Goal: Task Accomplishment & Management: Use online tool/utility

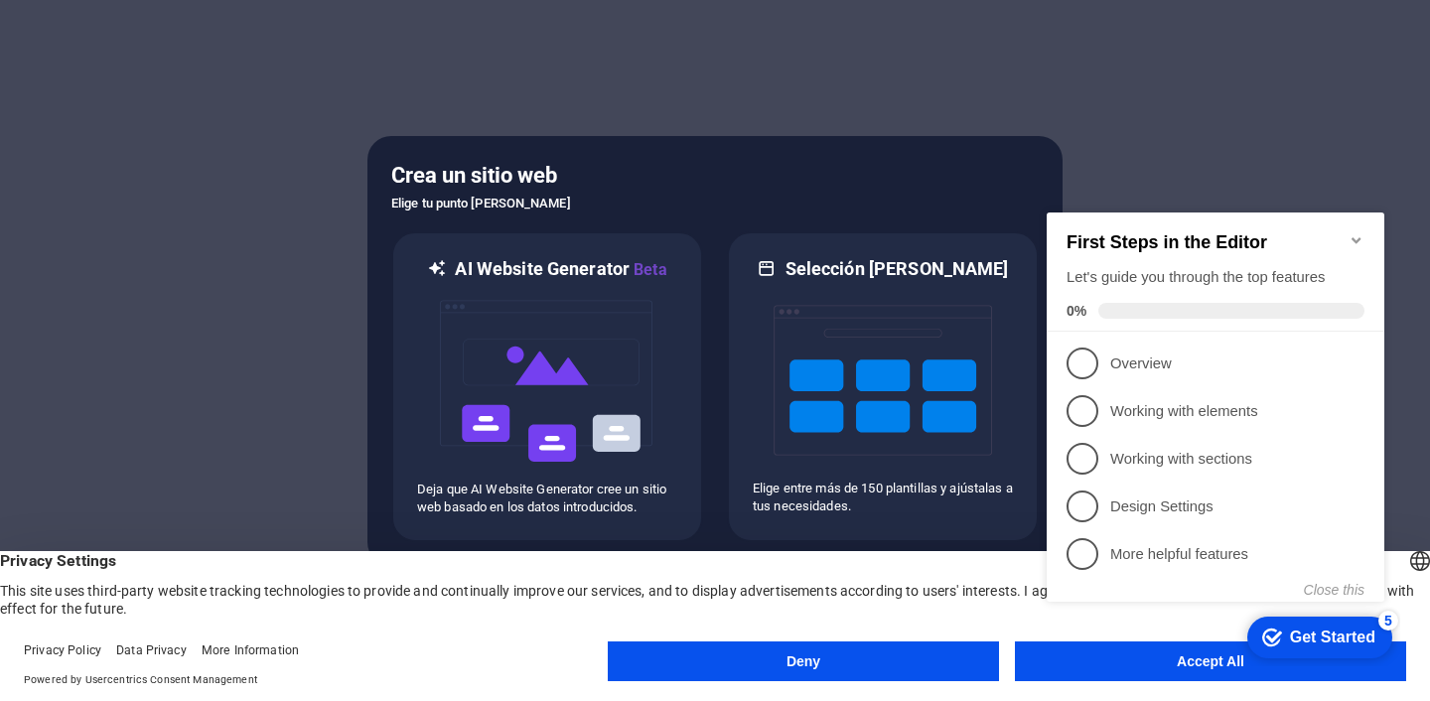
click at [1352, 237] on icon "Minimize checklist" at bounding box center [1355, 240] width 9 height 6
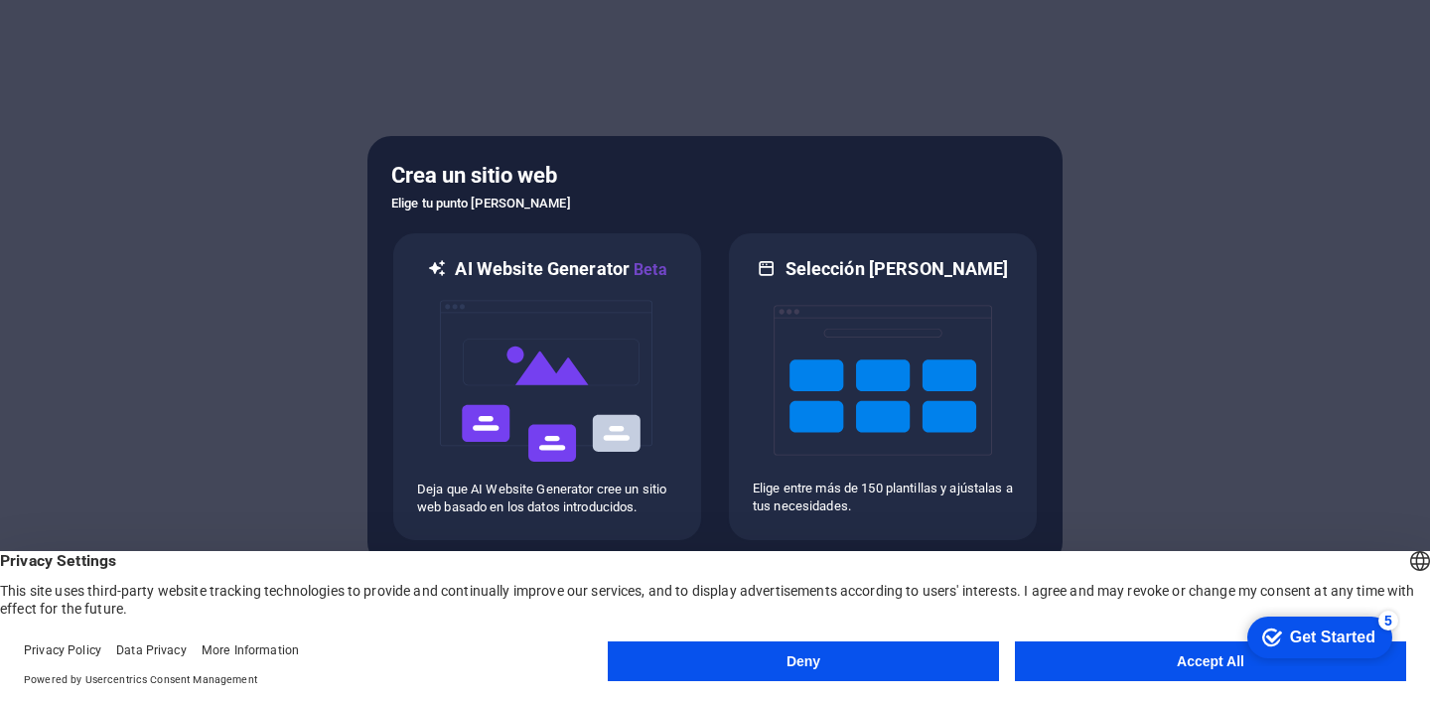
click at [1150, 661] on button "Accept All" at bounding box center [1210, 661] width 391 height 40
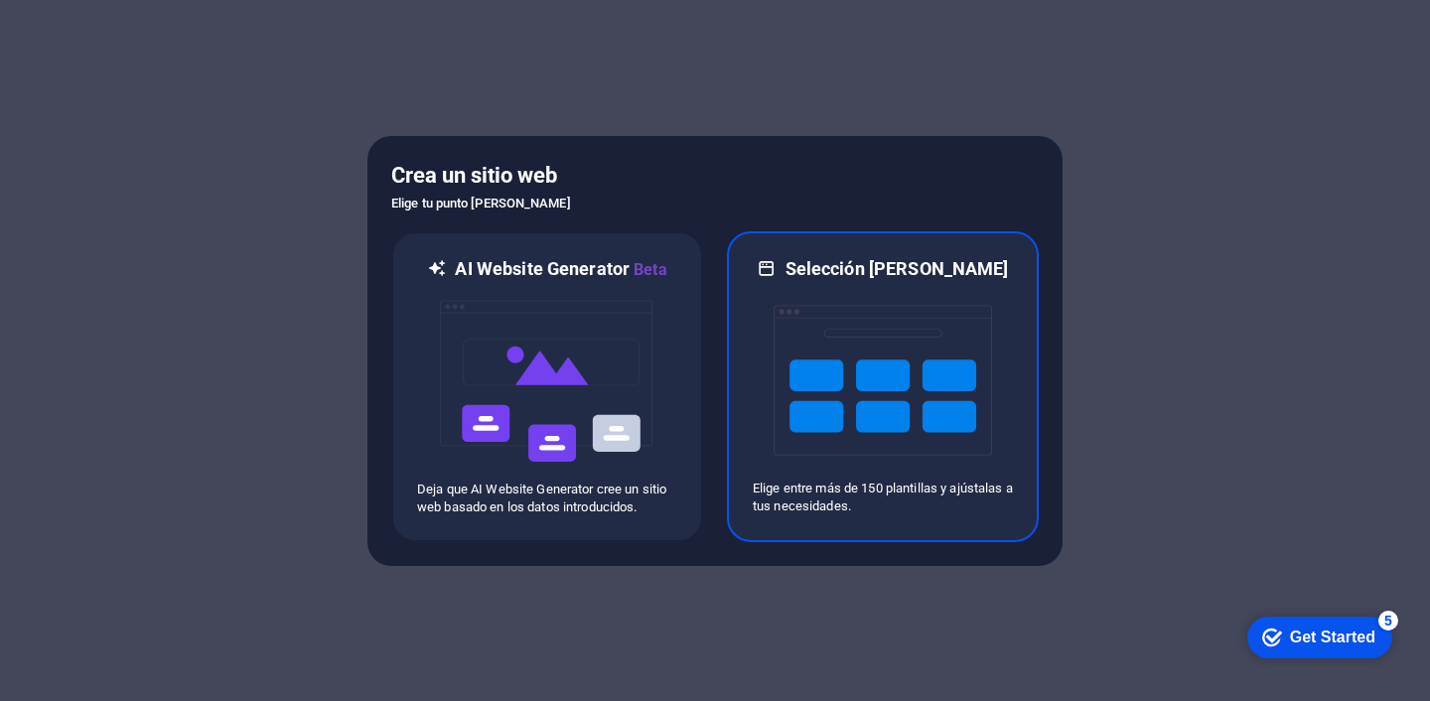
click at [824, 453] on img at bounding box center [882, 380] width 218 height 199
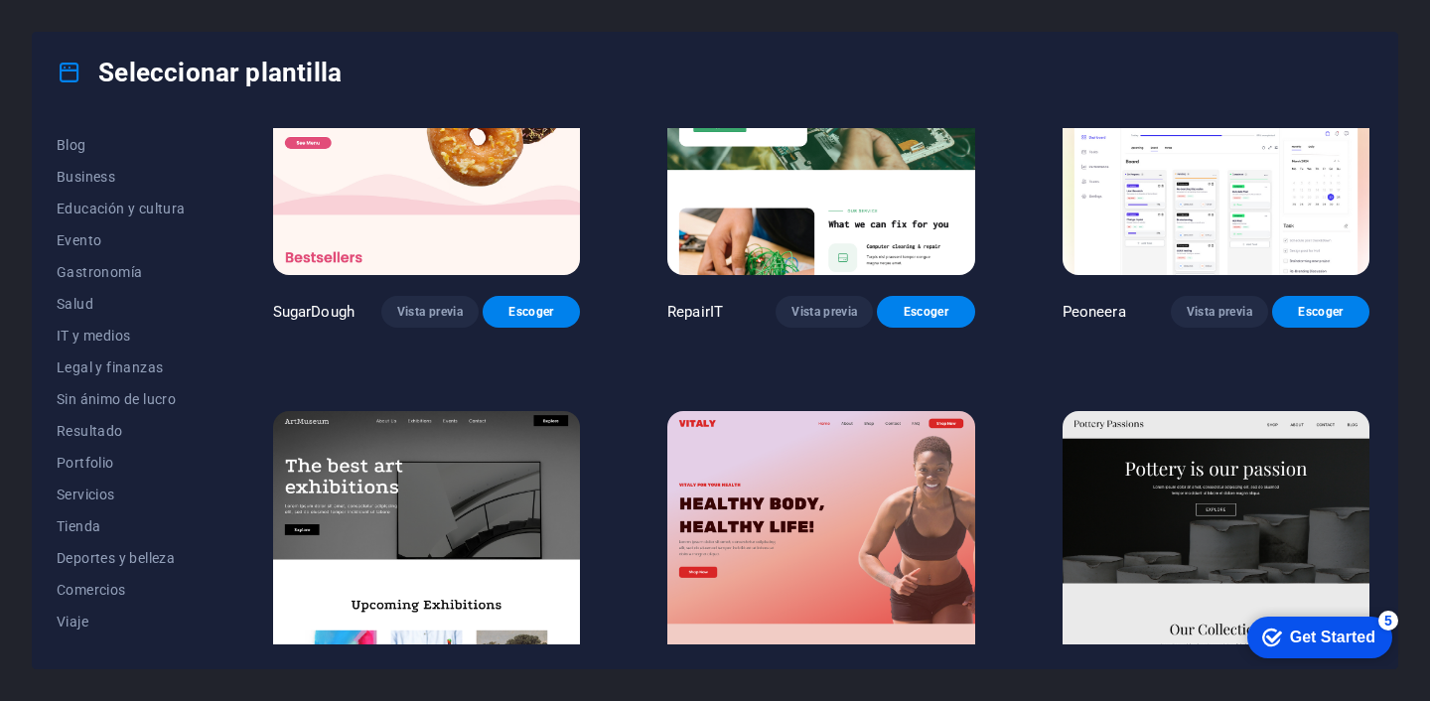
scroll to position [298, 0]
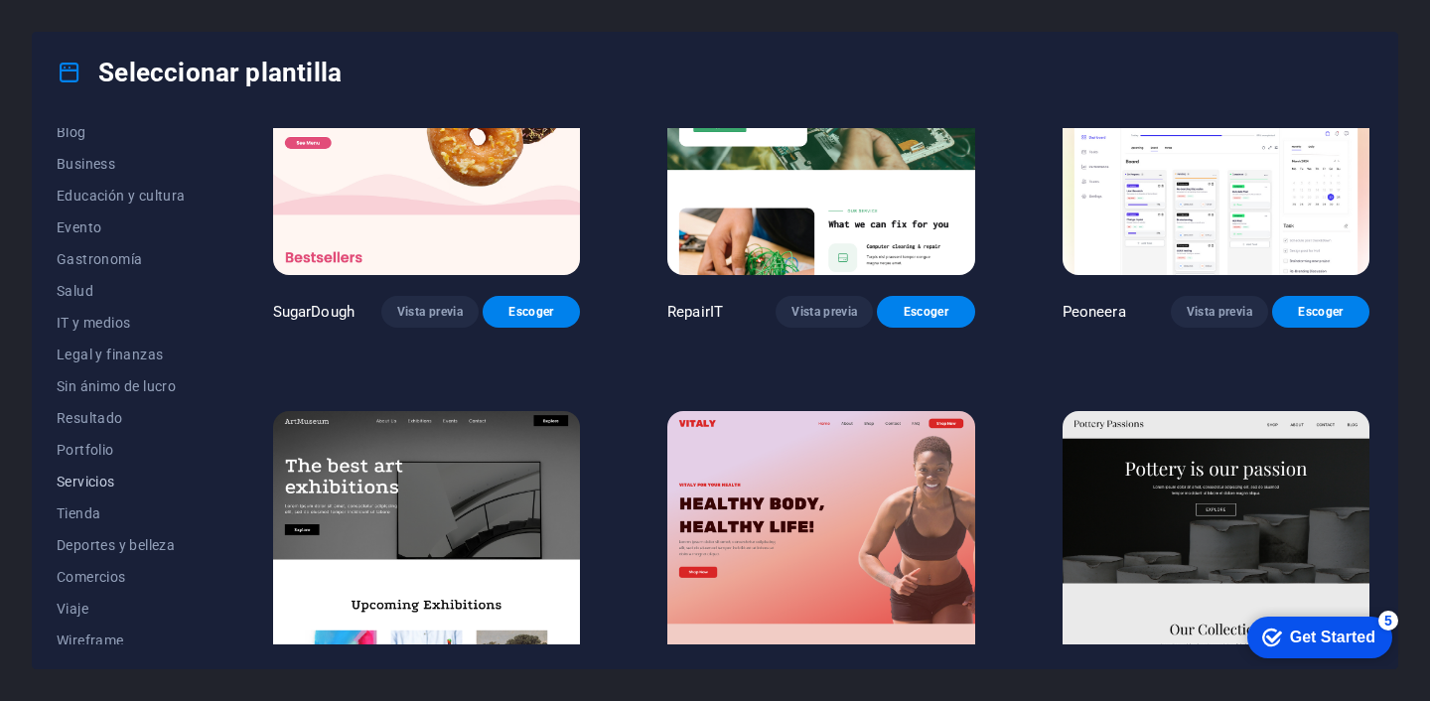
click at [111, 479] on span "Servicios" at bounding box center [121, 482] width 129 height 16
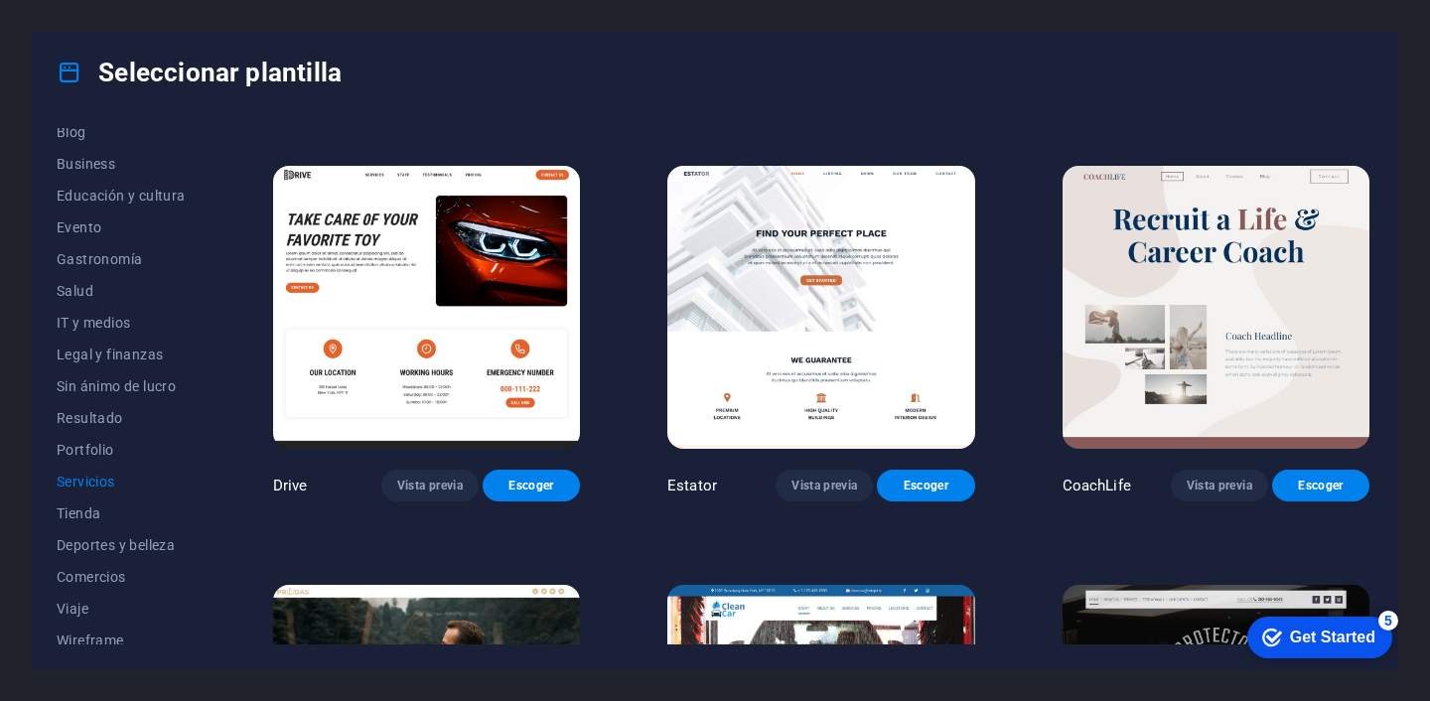
scroll to position [819, 0]
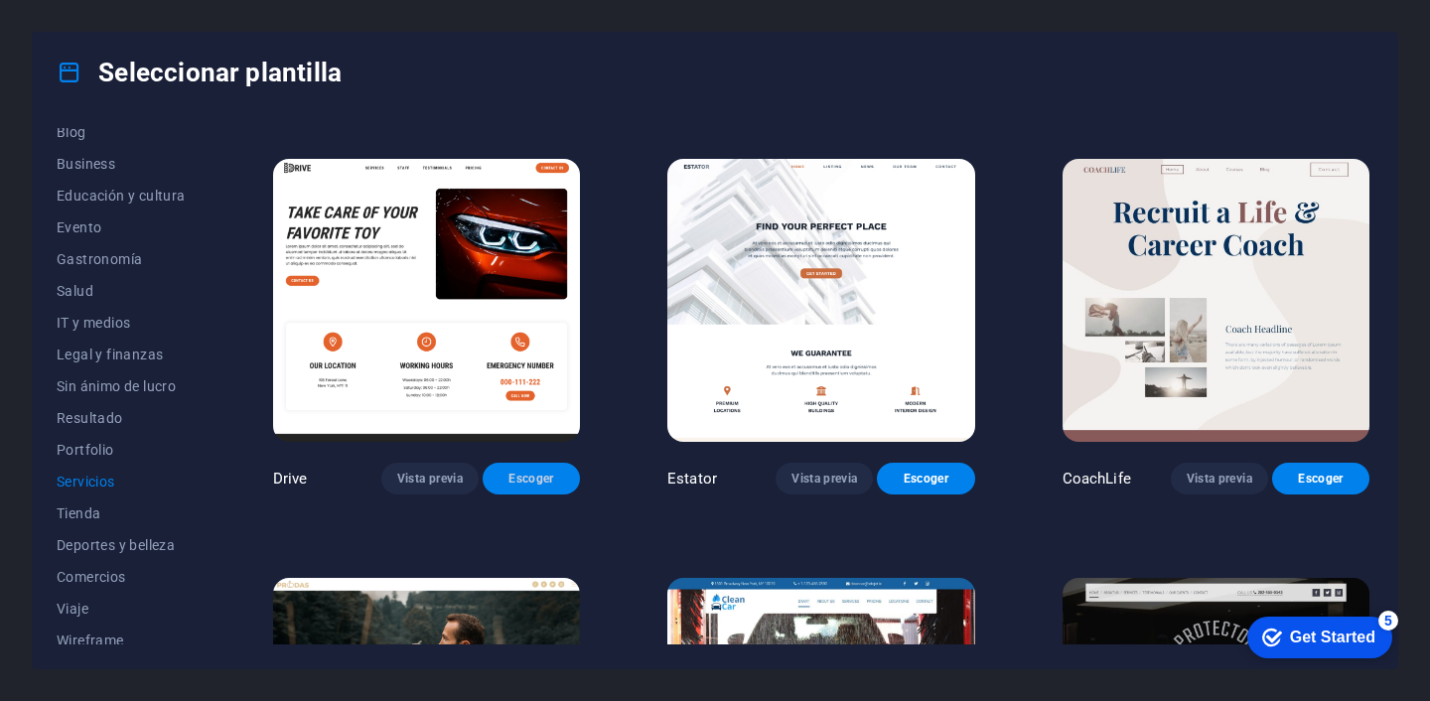
click at [538, 476] on span "Escoger" at bounding box center [531, 479] width 66 height 16
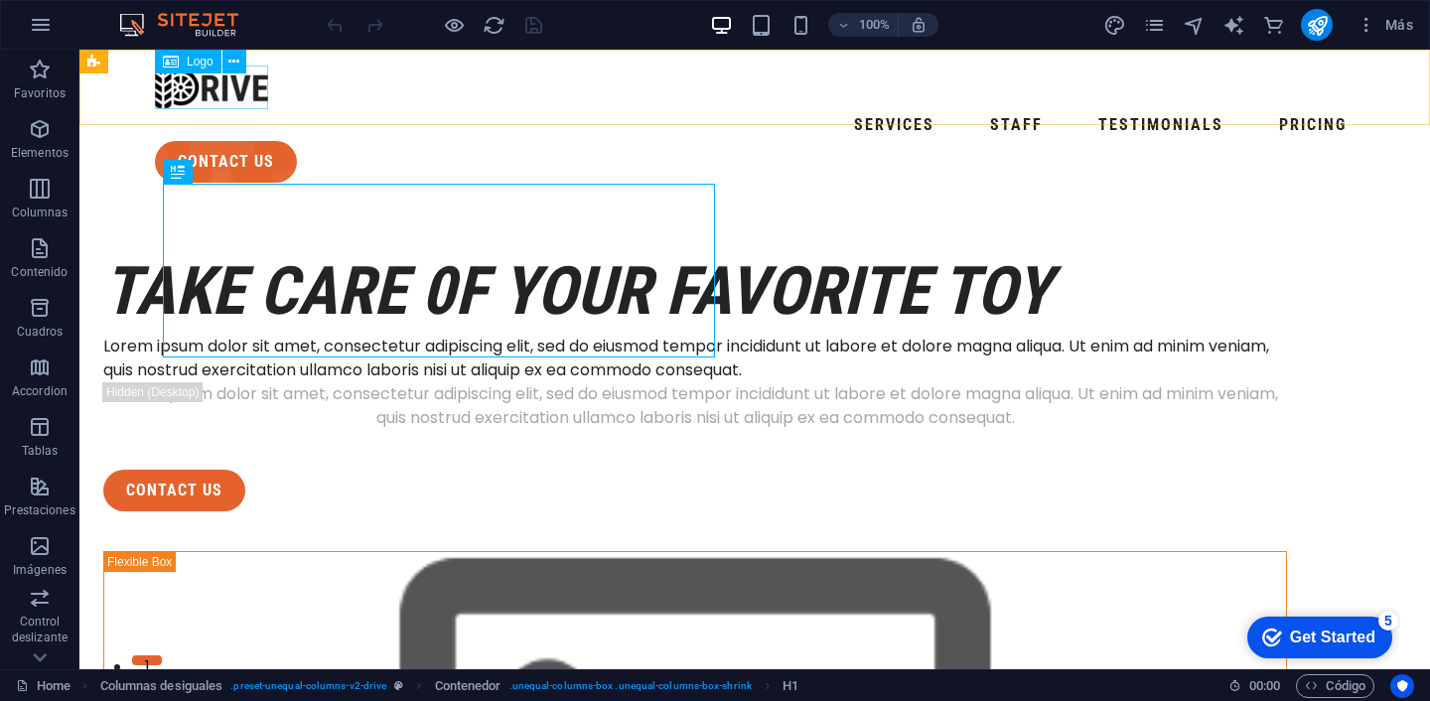
click at [201, 62] on span "Logo" at bounding box center [200, 62] width 27 height 12
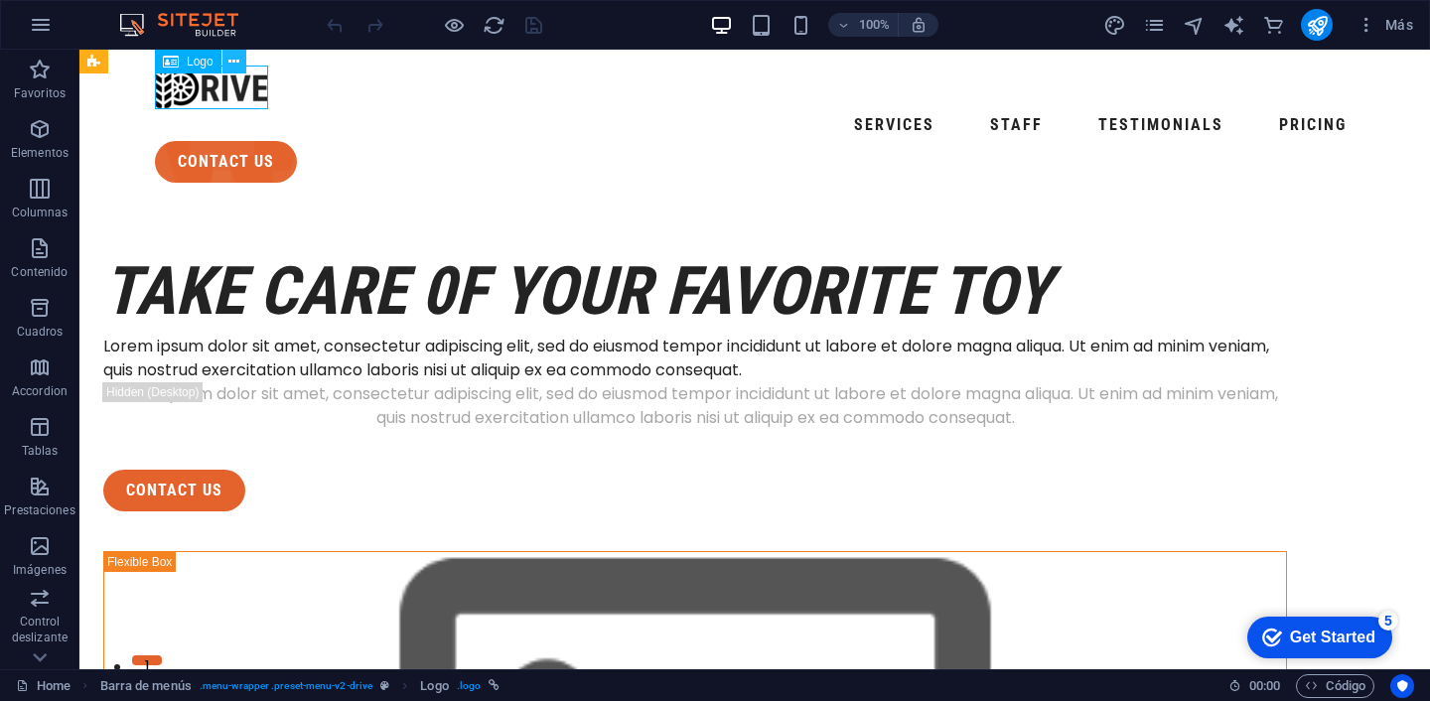
click at [237, 60] on icon at bounding box center [233, 62] width 11 height 21
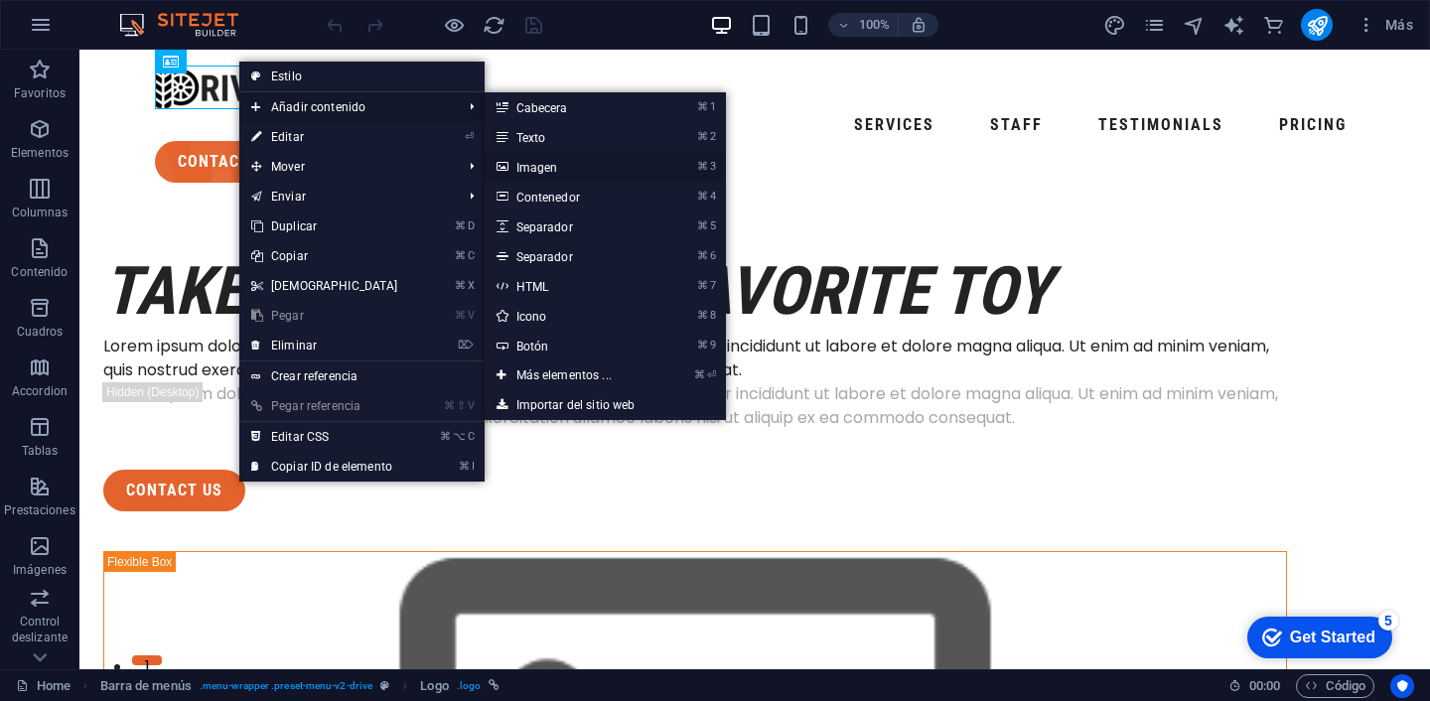
click at [560, 159] on link "⌘ 3 Imagen" at bounding box center [567, 167] width 167 height 30
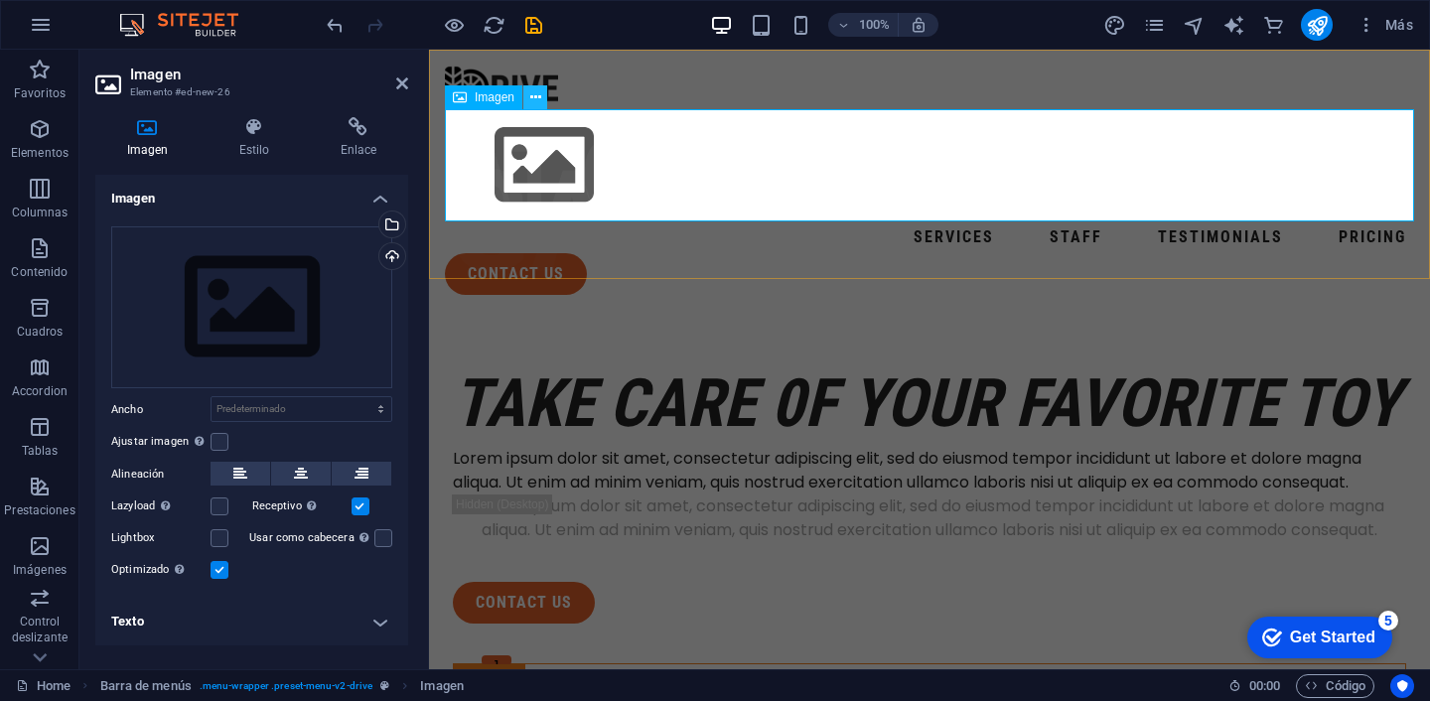
click at [534, 99] on icon at bounding box center [535, 97] width 11 height 21
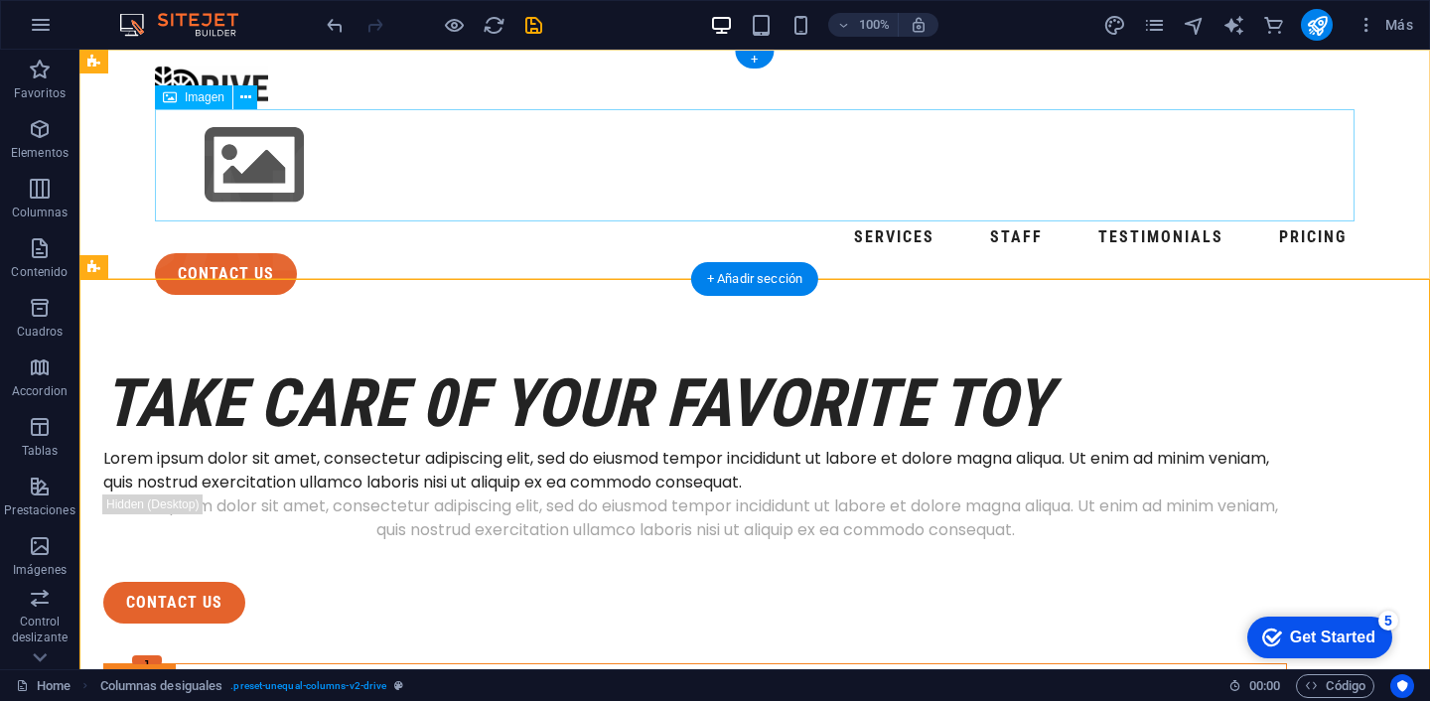
click at [260, 165] on figure at bounding box center [754, 165] width 1199 height 112
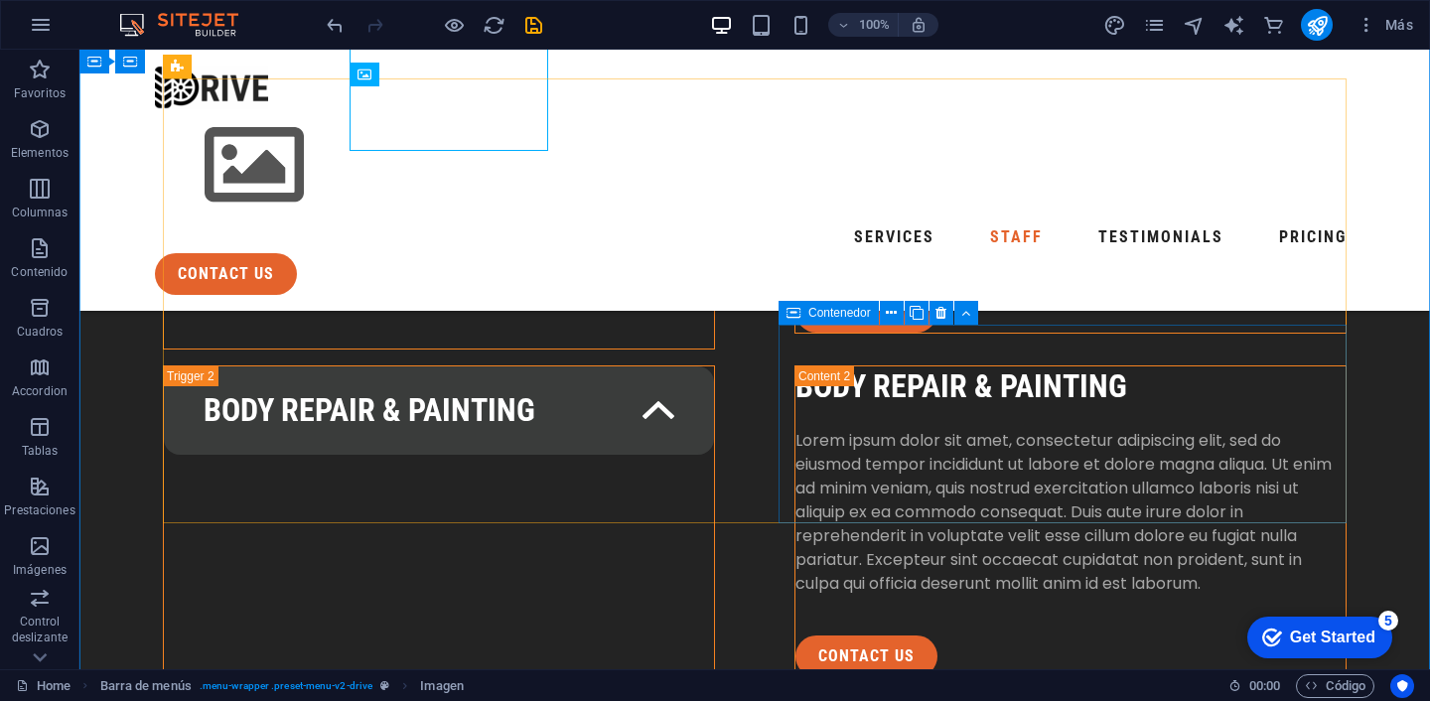
scroll to position [3505, 0]
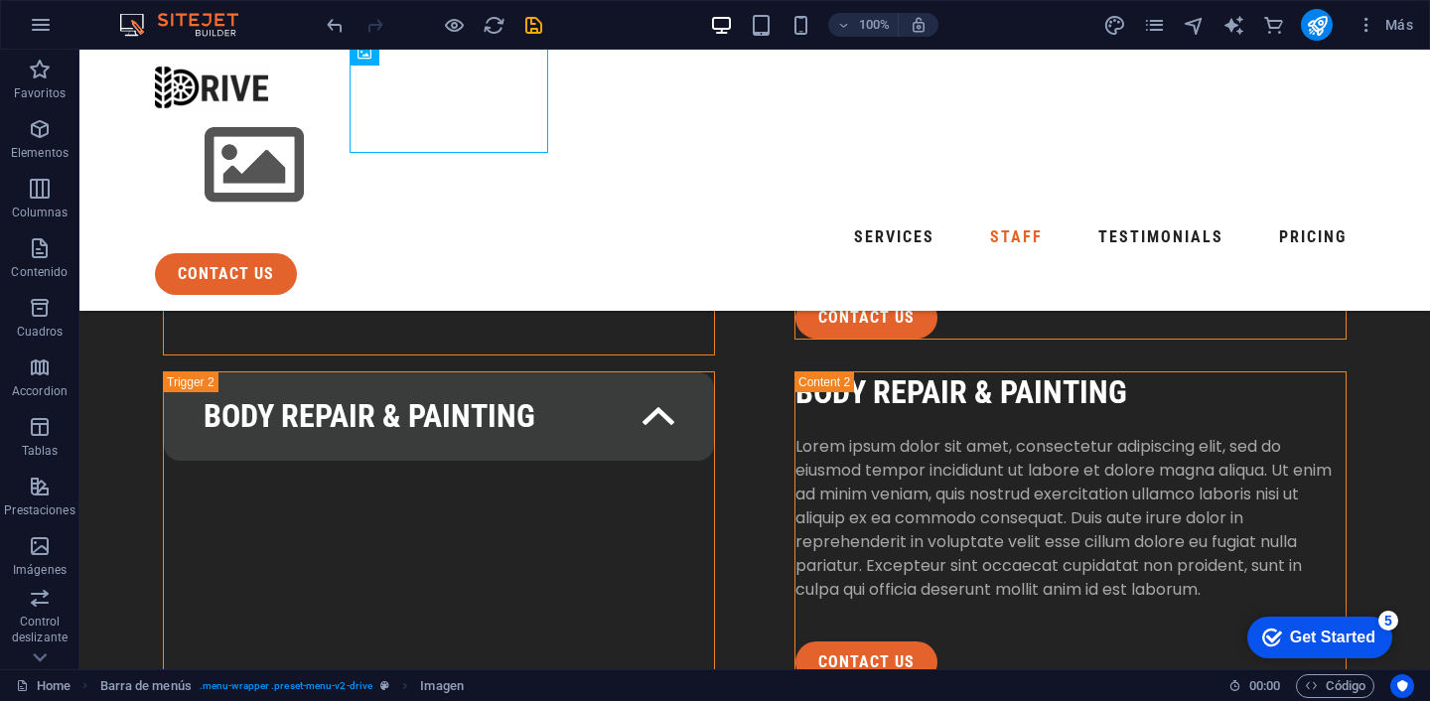
click at [1361, 628] on div "Get Started" at bounding box center [1332, 637] width 85 height 18
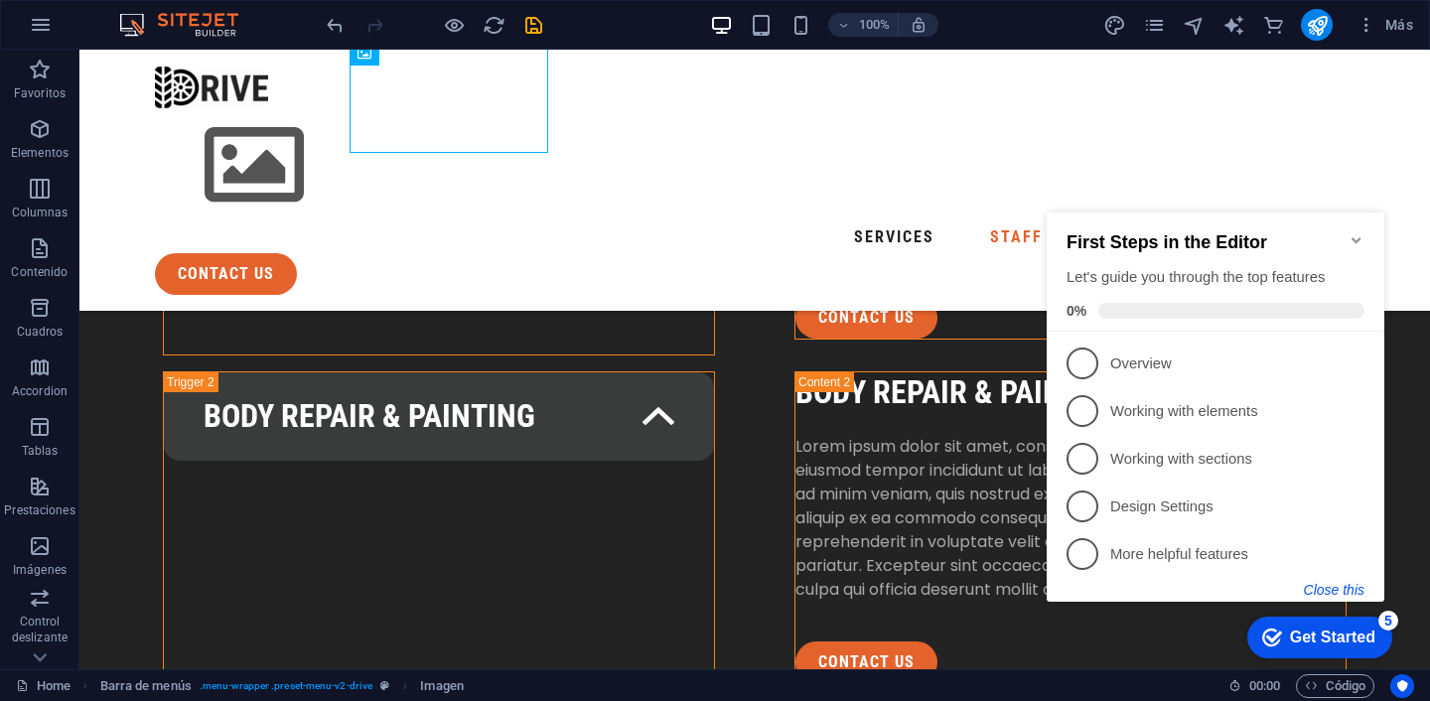
click at [1318, 582] on button "Close this" at bounding box center [1334, 590] width 61 height 16
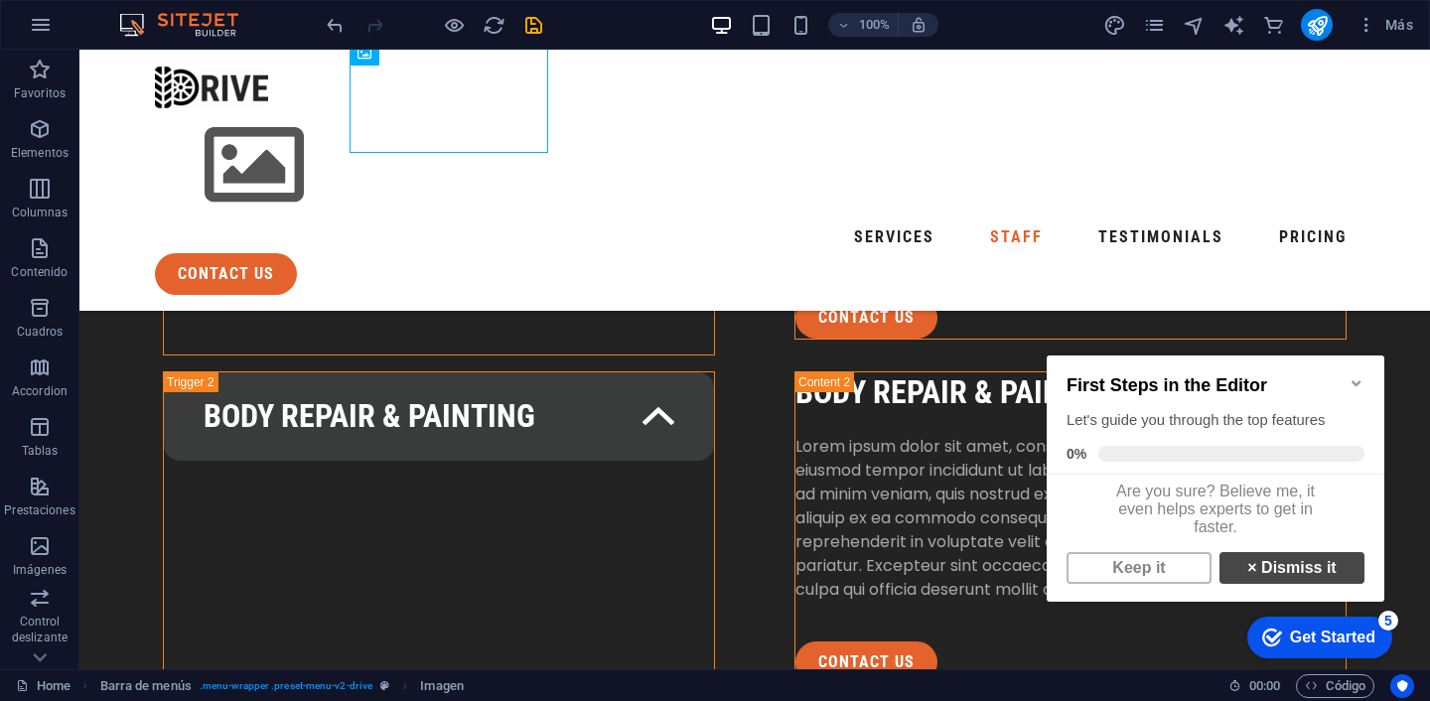
click at [1247, 576] on strong "×" at bounding box center [1251, 567] width 9 height 17
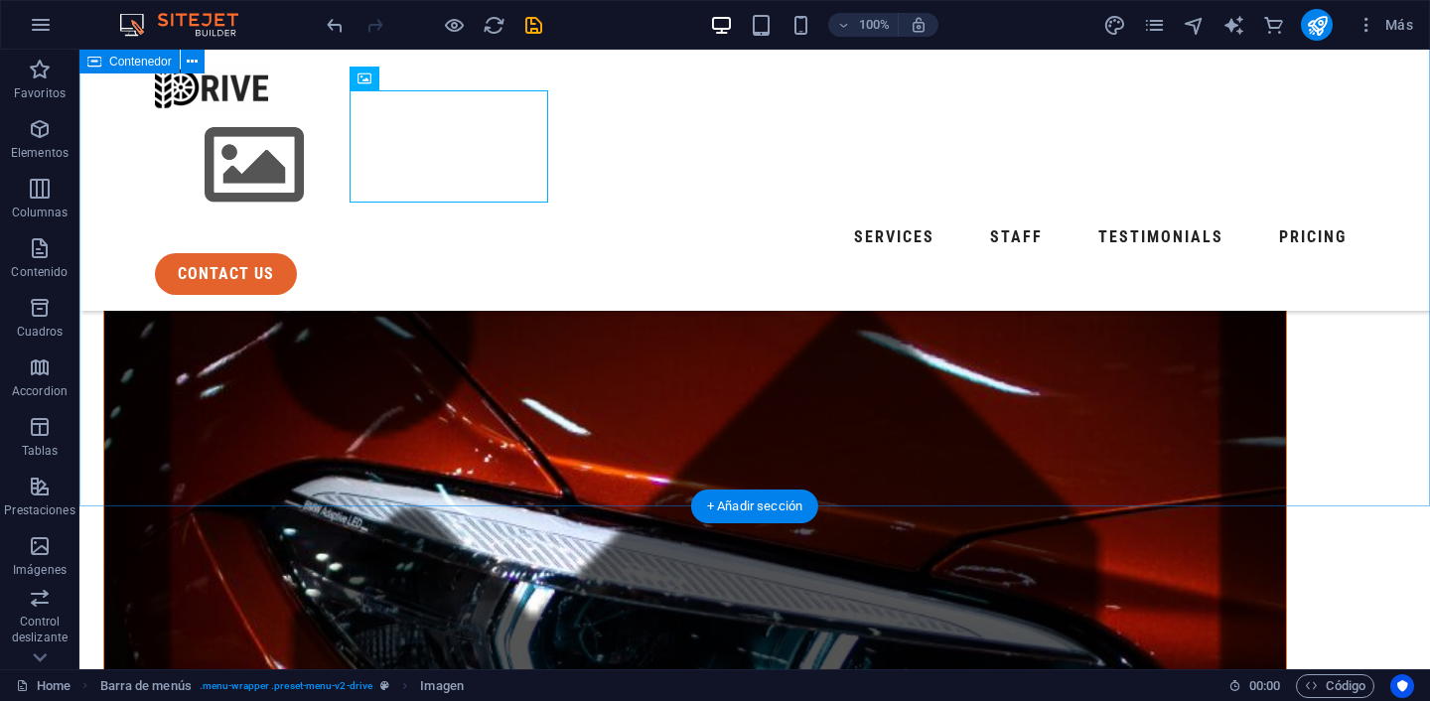
scroll to position [752, 0]
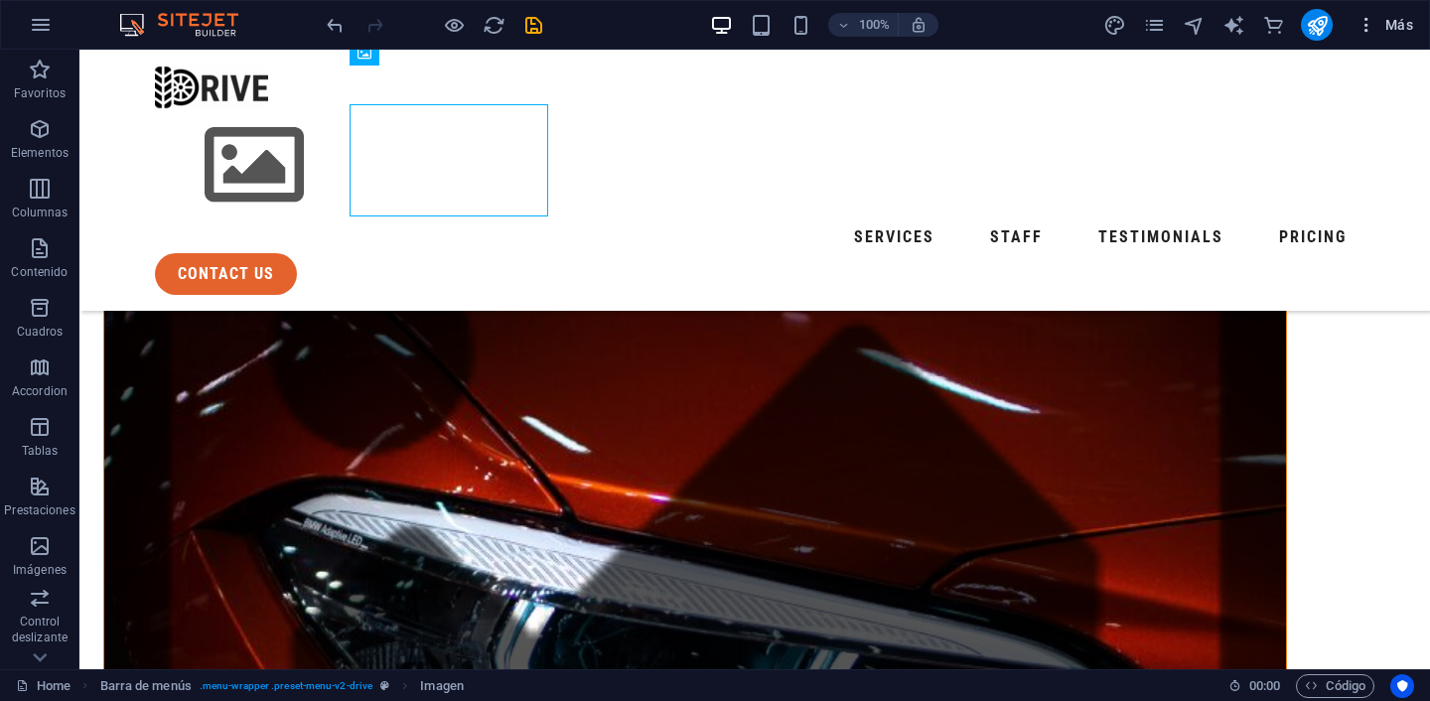
click at [1389, 31] on span "Más" at bounding box center [1384, 25] width 57 height 20
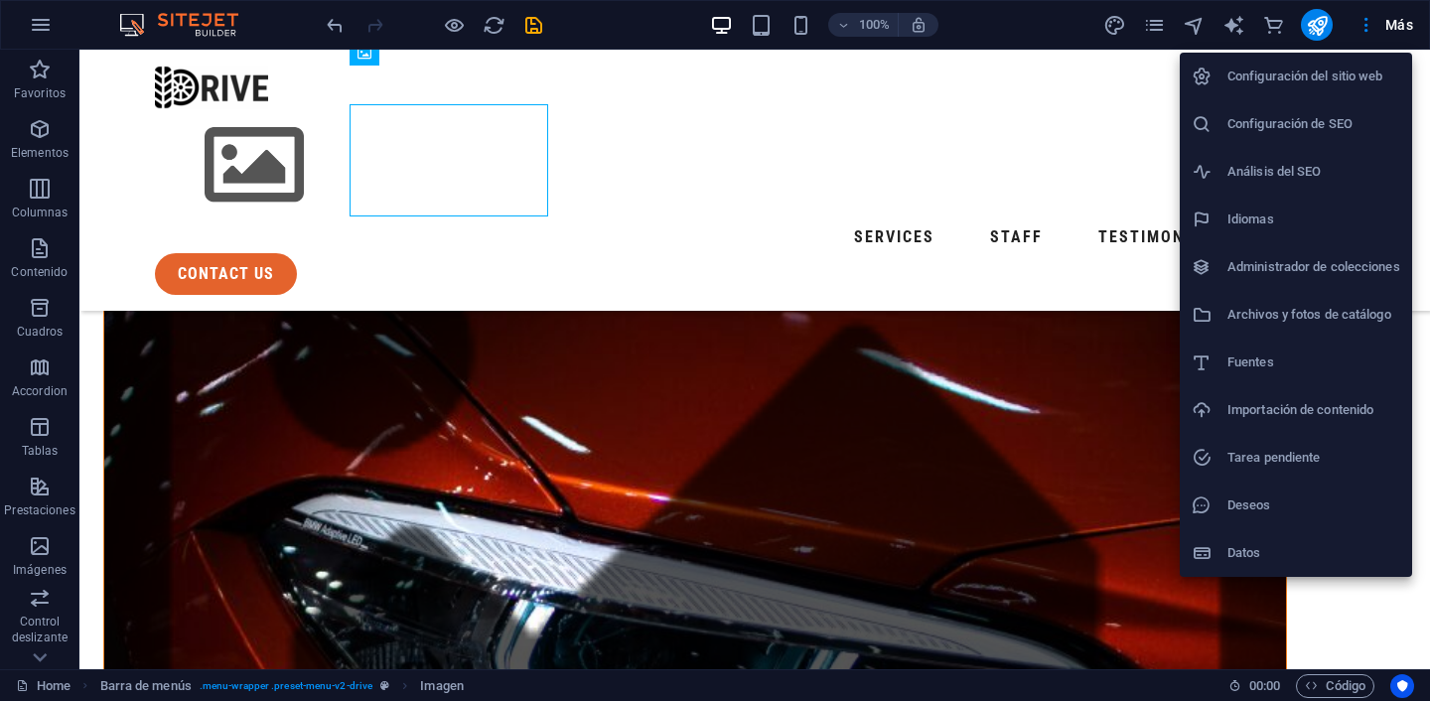
click at [1356, 81] on h6 "Configuración del sitio web" at bounding box center [1313, 77] width 173 height 24
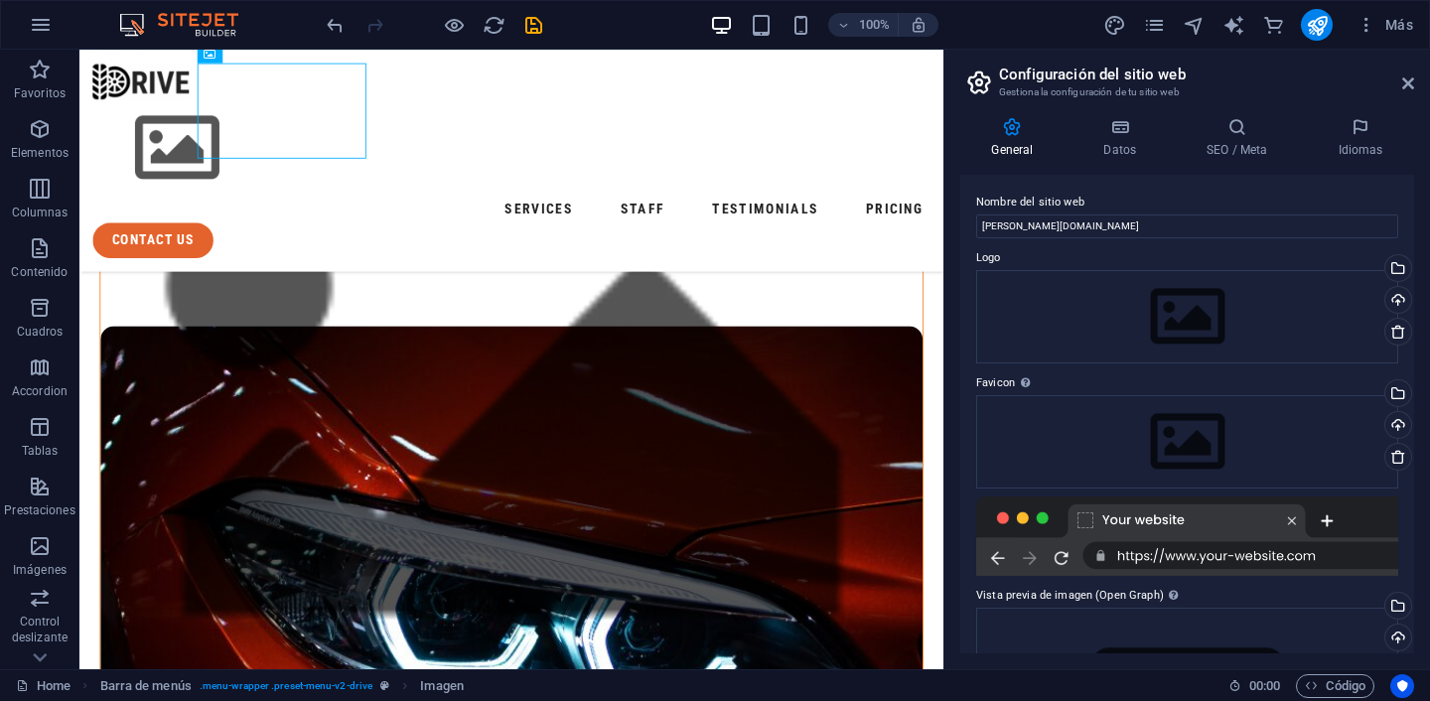
scroll to position [867, 0]
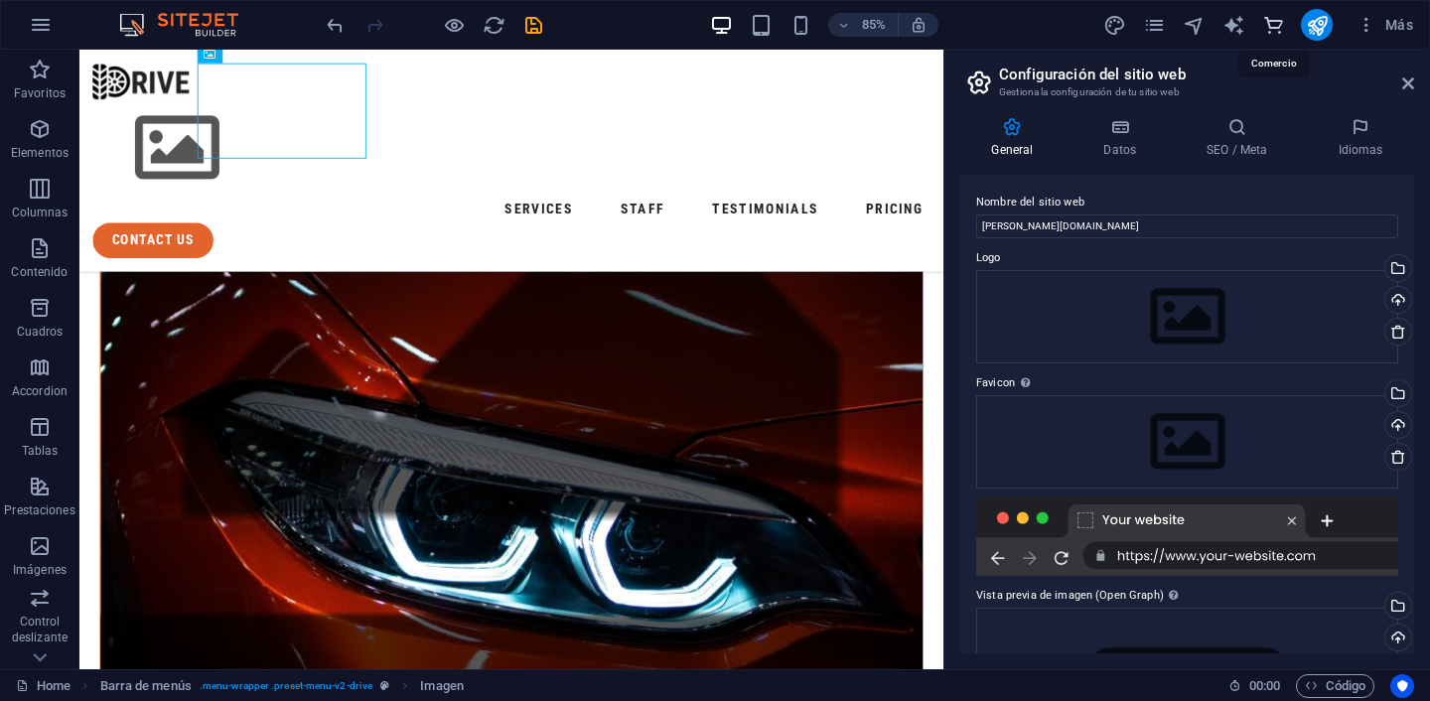
click at [1273, 30] on icon "commerce" at bounding box center [1273, 25] width 23 height 23
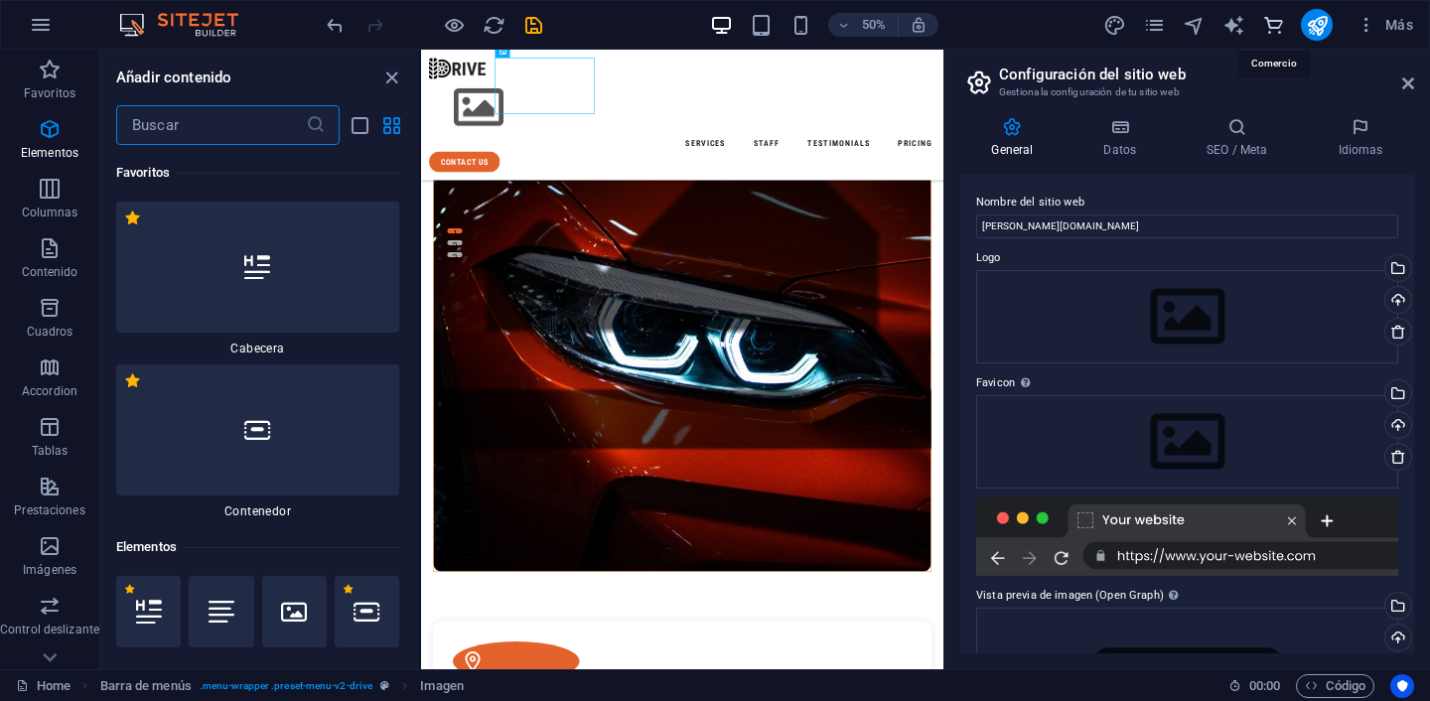
scroll to position [35413, 0]
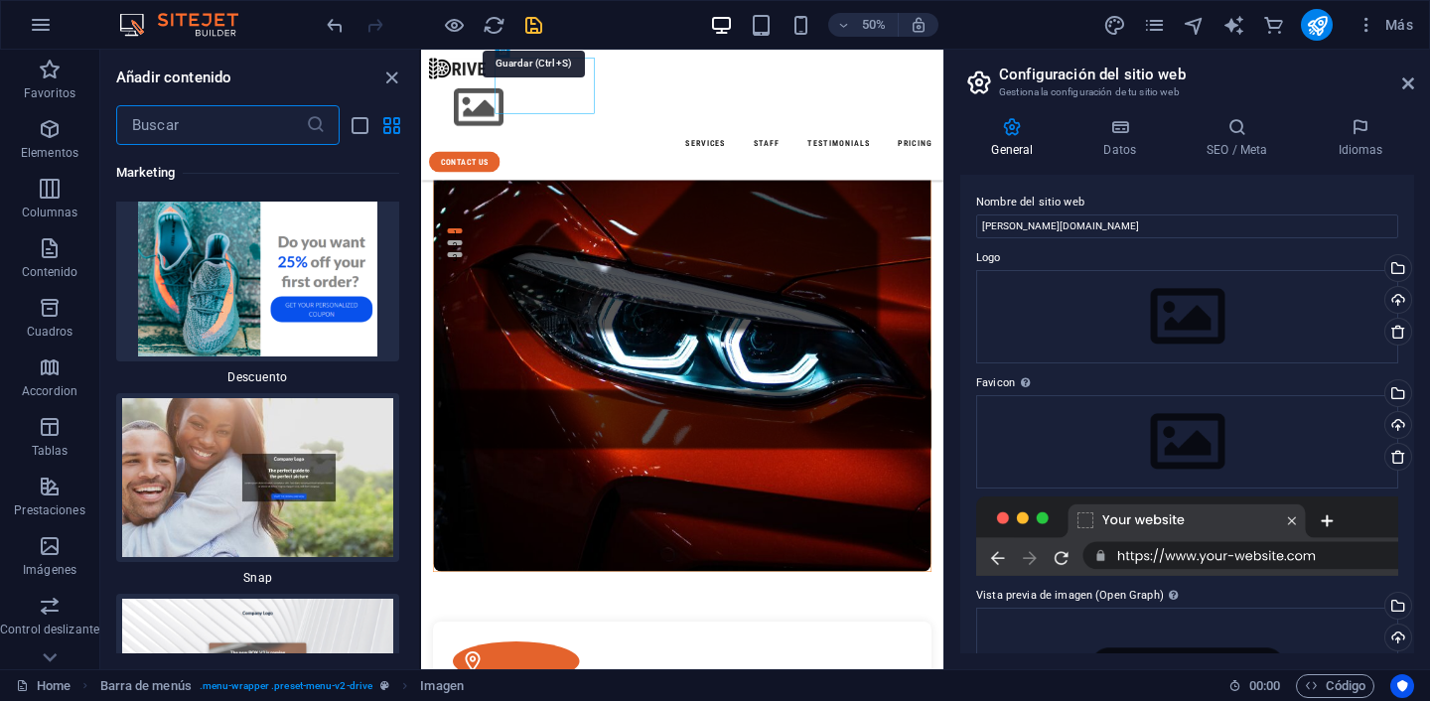
click at [538, 24] on icon "save" at bounding box center [533, 25] width 23 height 23
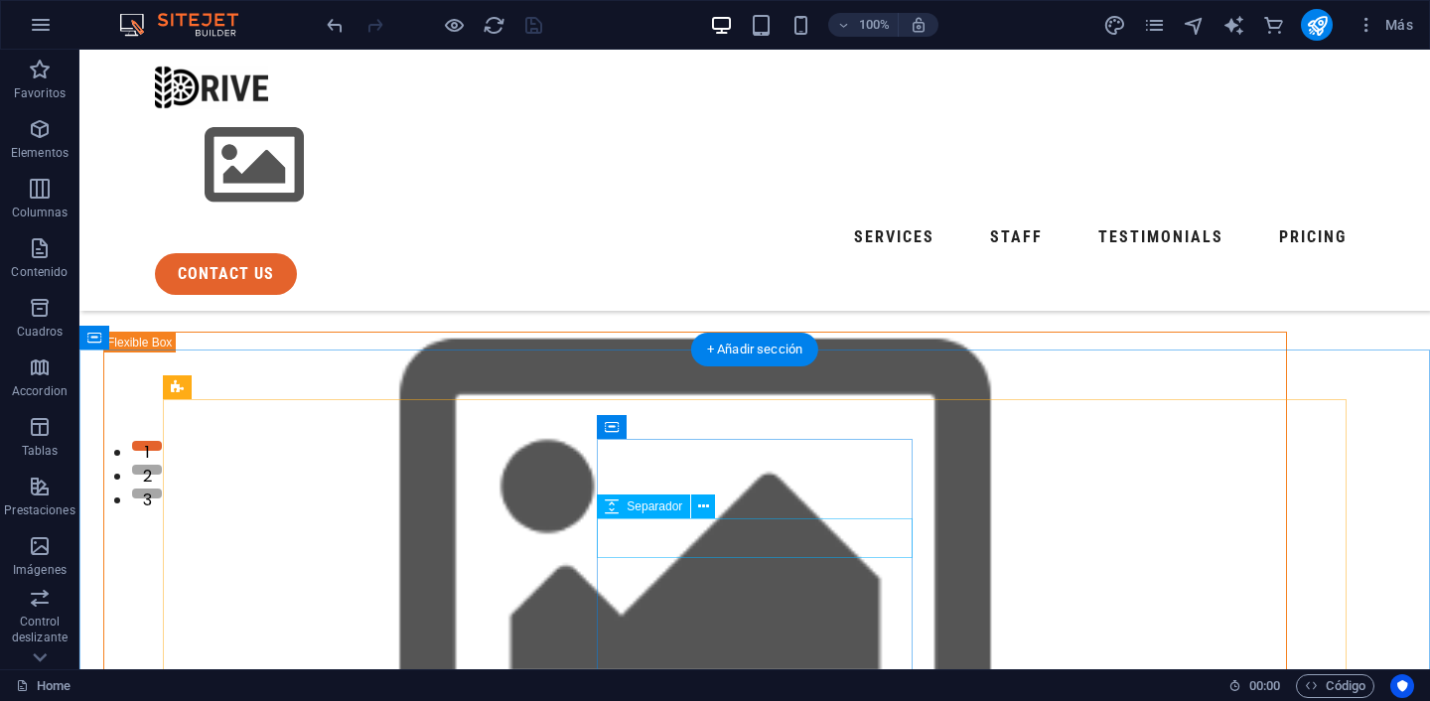
scroll to position [0, 0]
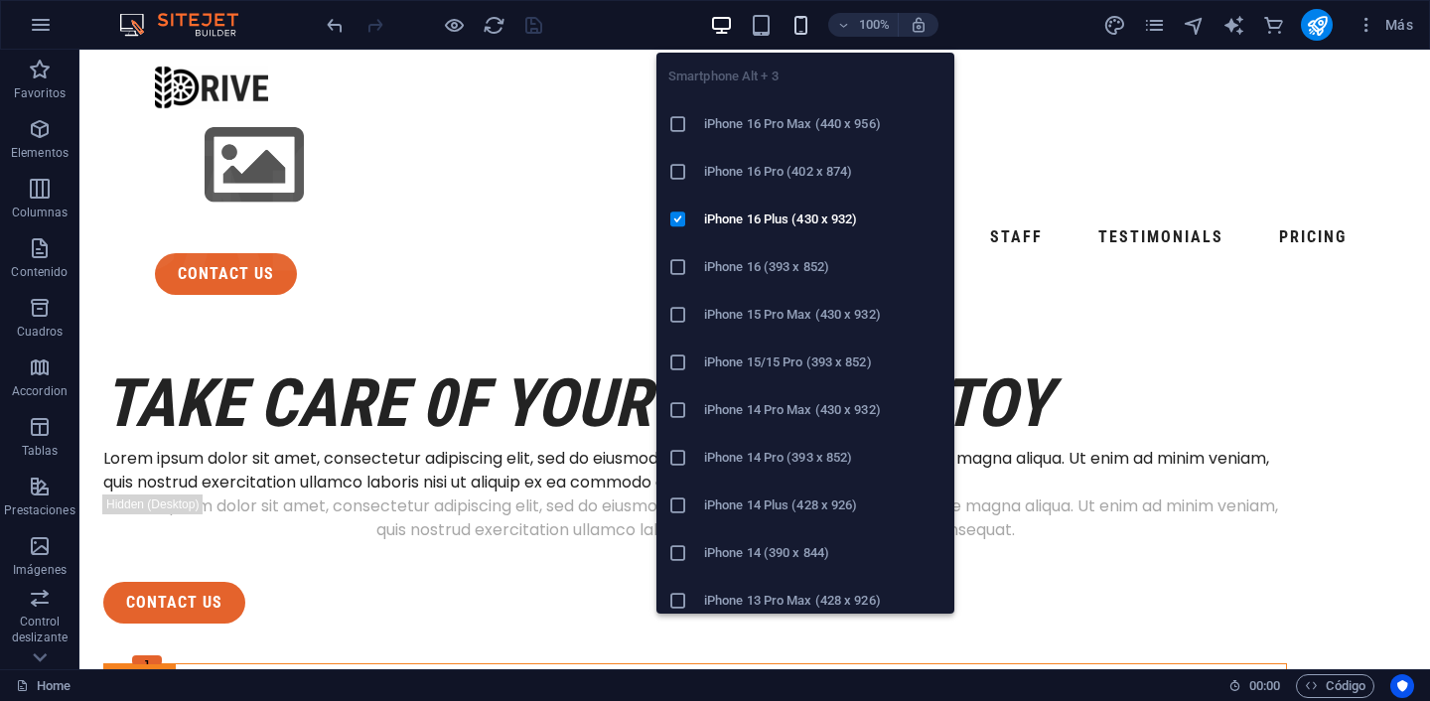
click at [794, 23] on icon "button" at bounding box center [800, 25] width 23 height 23
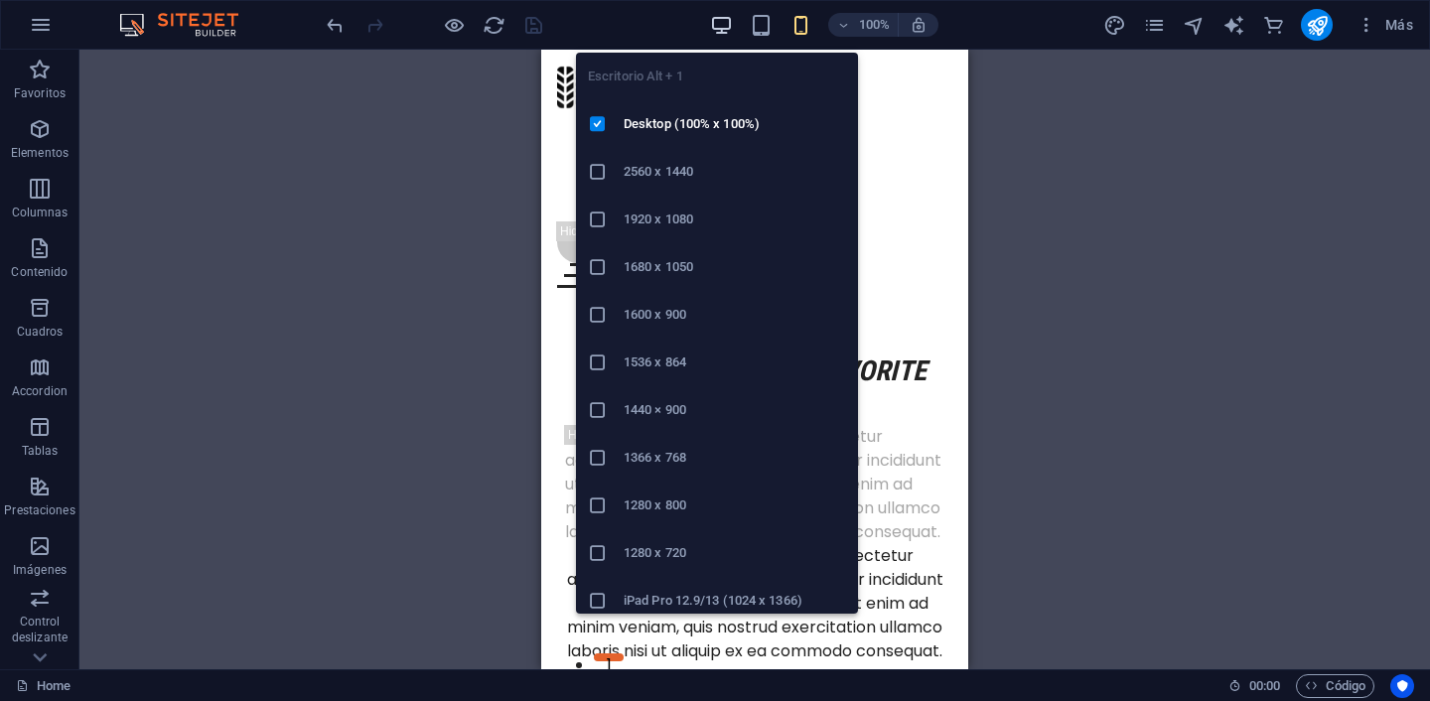
click at [714, 17] on icon "button" at bounding box center [721, 25] width 23 height 23
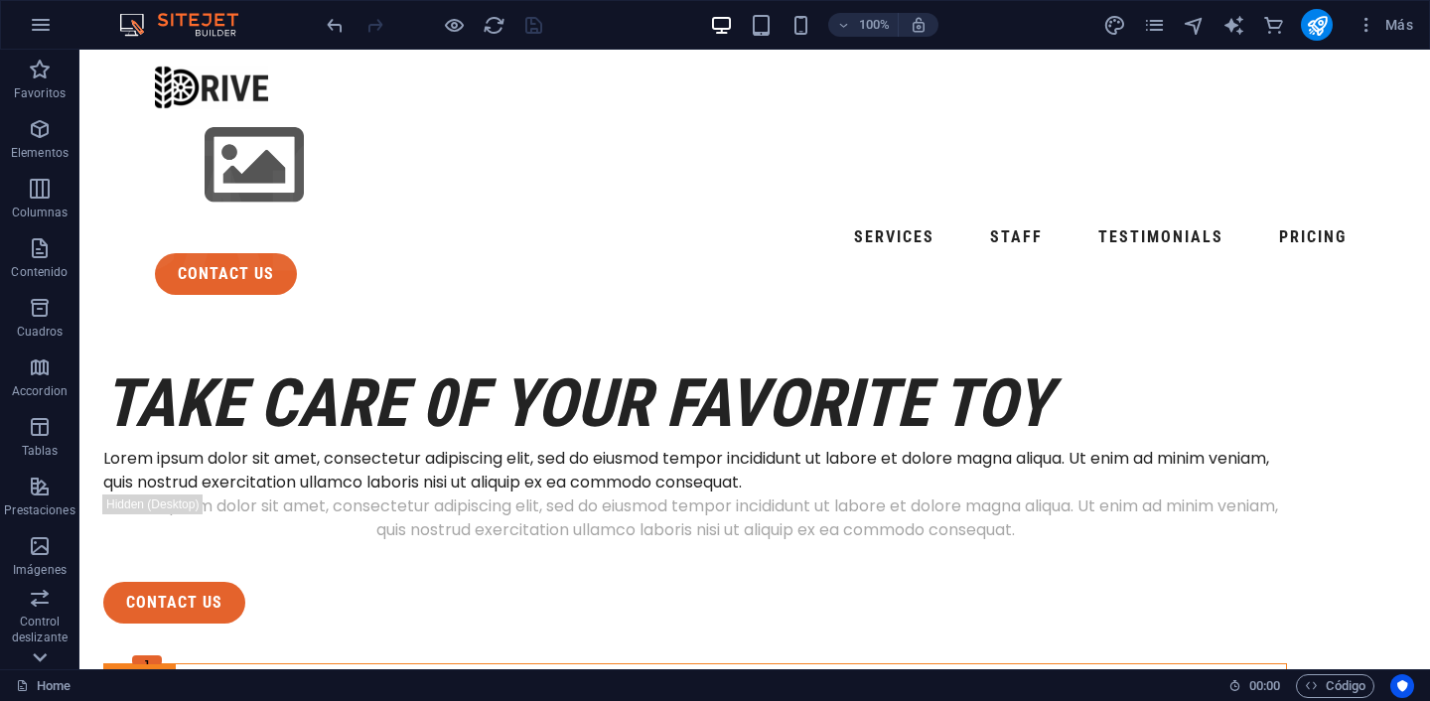
click at [41, 66] on icon at bounding box center [41, 61] width 14 height 9
click at [1363, 30] on icon "button" at bounding box center [1366, 25] width 20 height 20
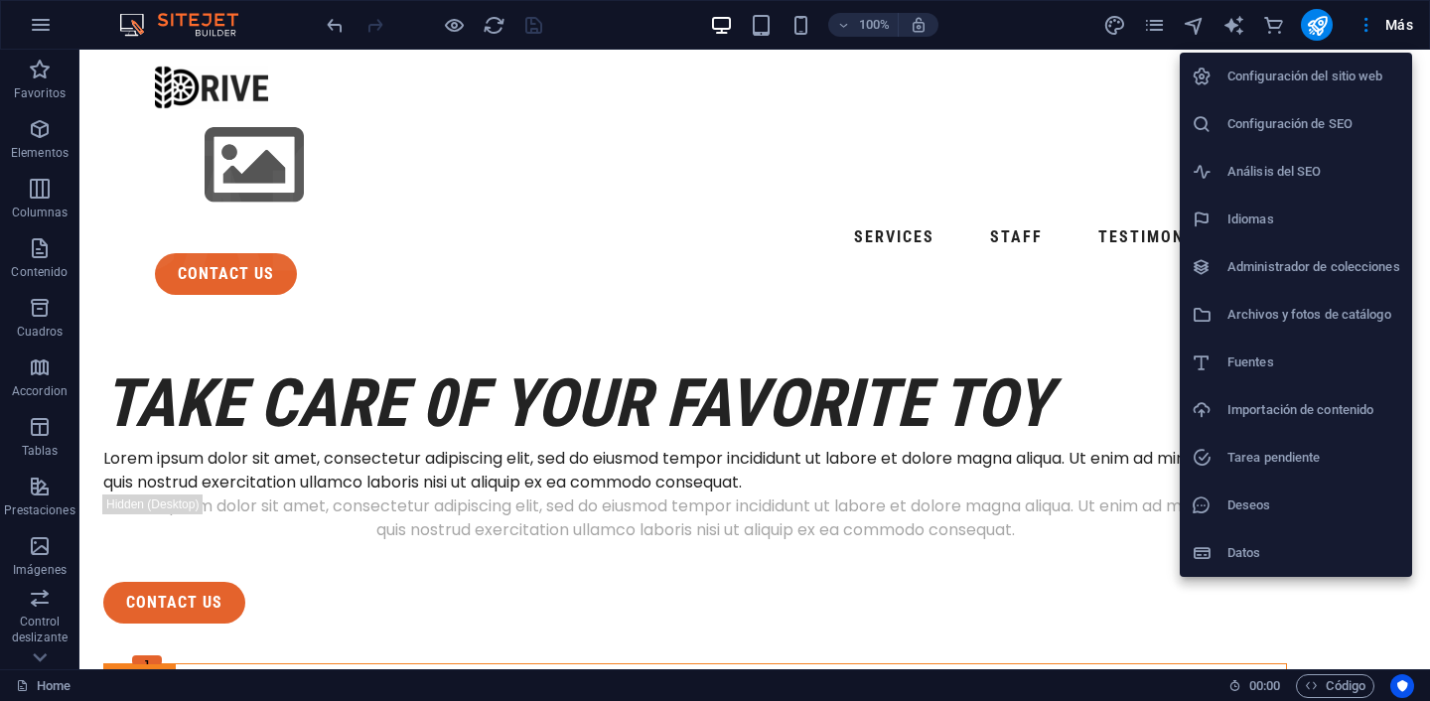
click at [1355, 85] on h6 "Configuración del sitio web" at bounding box center [1313, 77] width 173 height 24
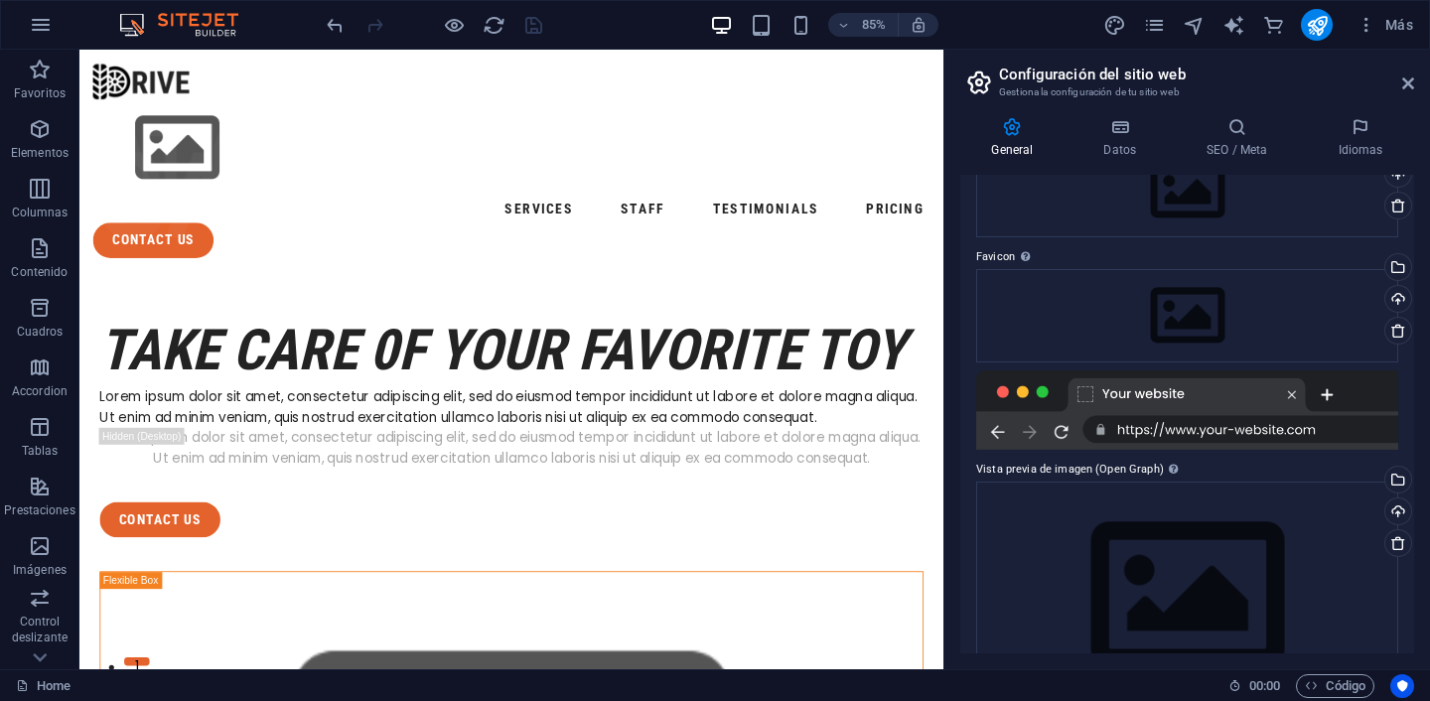
scroll to position [85, 0]
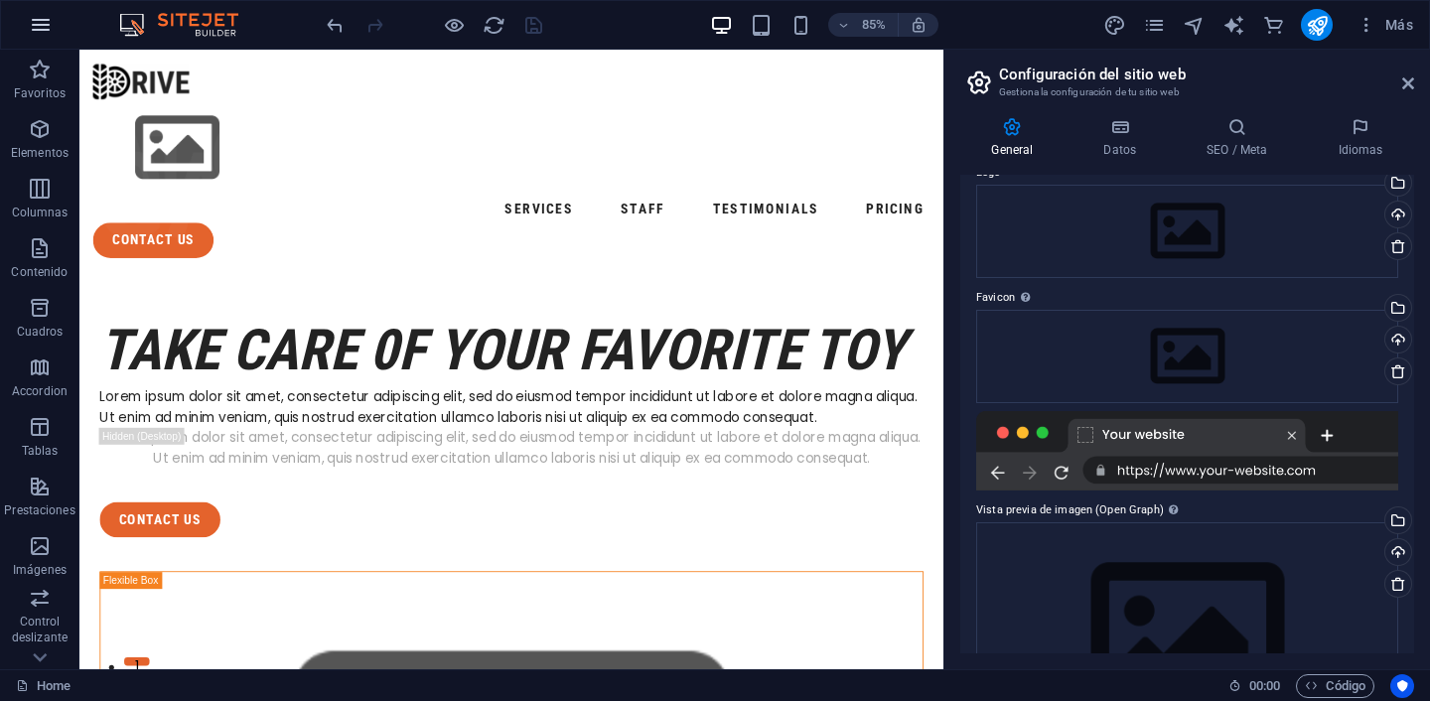
click at [40, 20] on icon "button" at bounding box center [41, 25] width 24 height 24
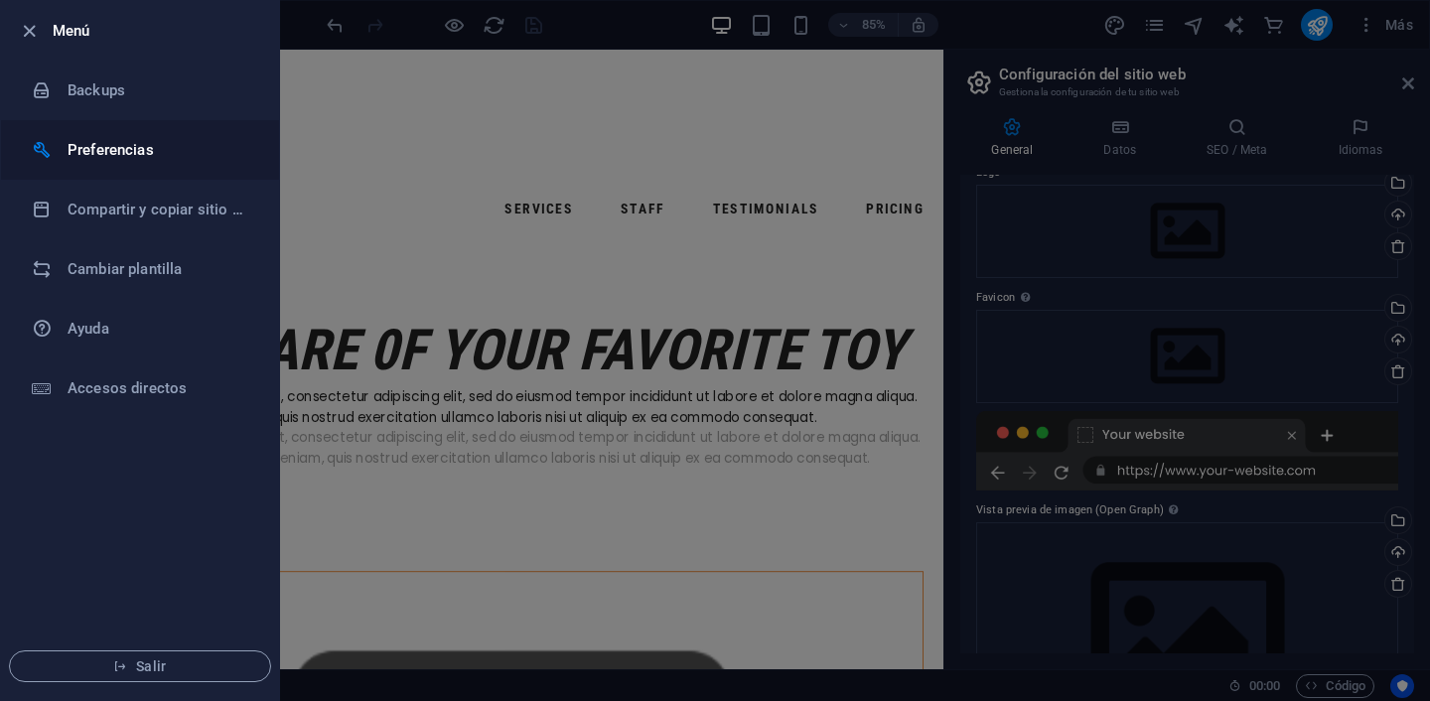
click at [119, 146] on h6 "Preferencias" at bounding box center [160, 150] width 184 height 24
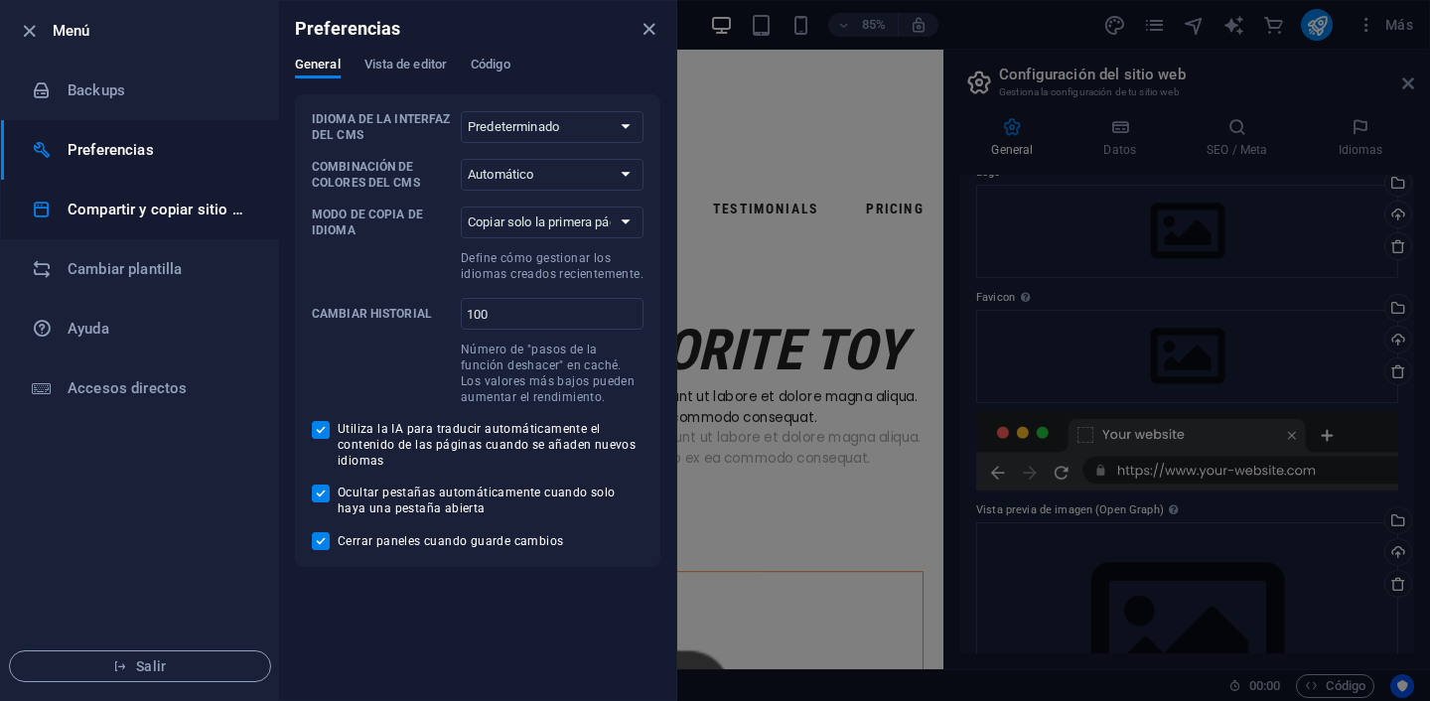
click at [178, 212] on h6 "Compartir y copiar sitio web" at bounding box center [160, 210] width 184 height 24
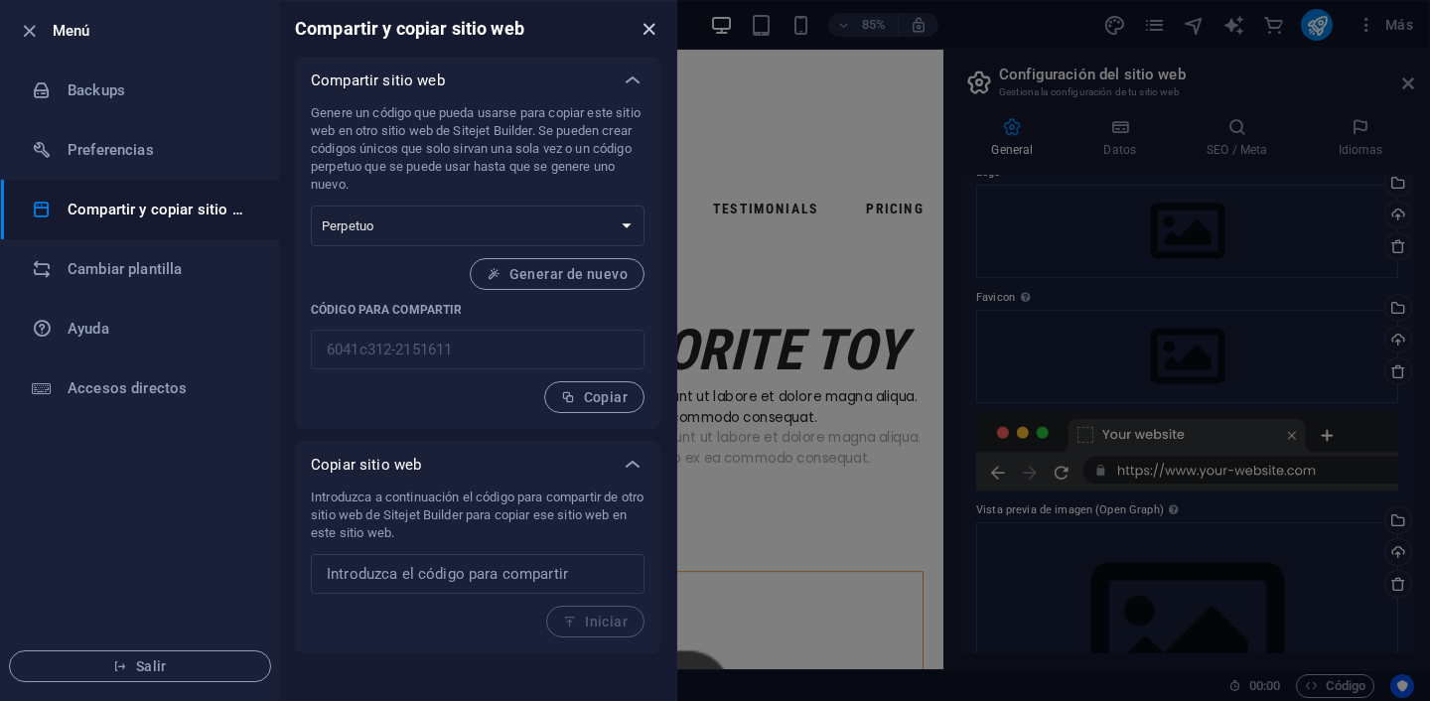
click at [637, 23] on icon "close" at bounding box center [648, 29] width 23 height 23
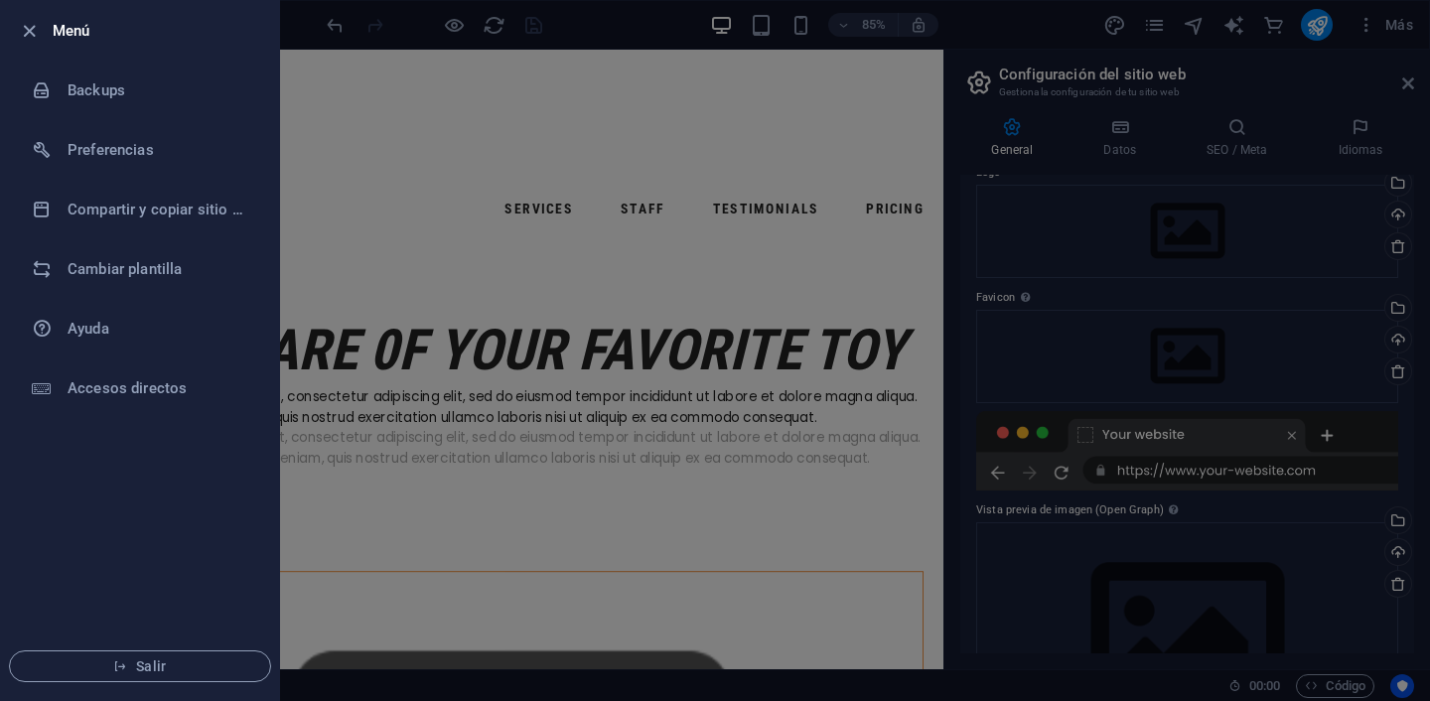
click at [29, 43] on li "Menú" at bounding box center [140, 31] width 278 height 60
click at [29, 31] on icon "button" at bounding box center [29, 31] width 23 height 23
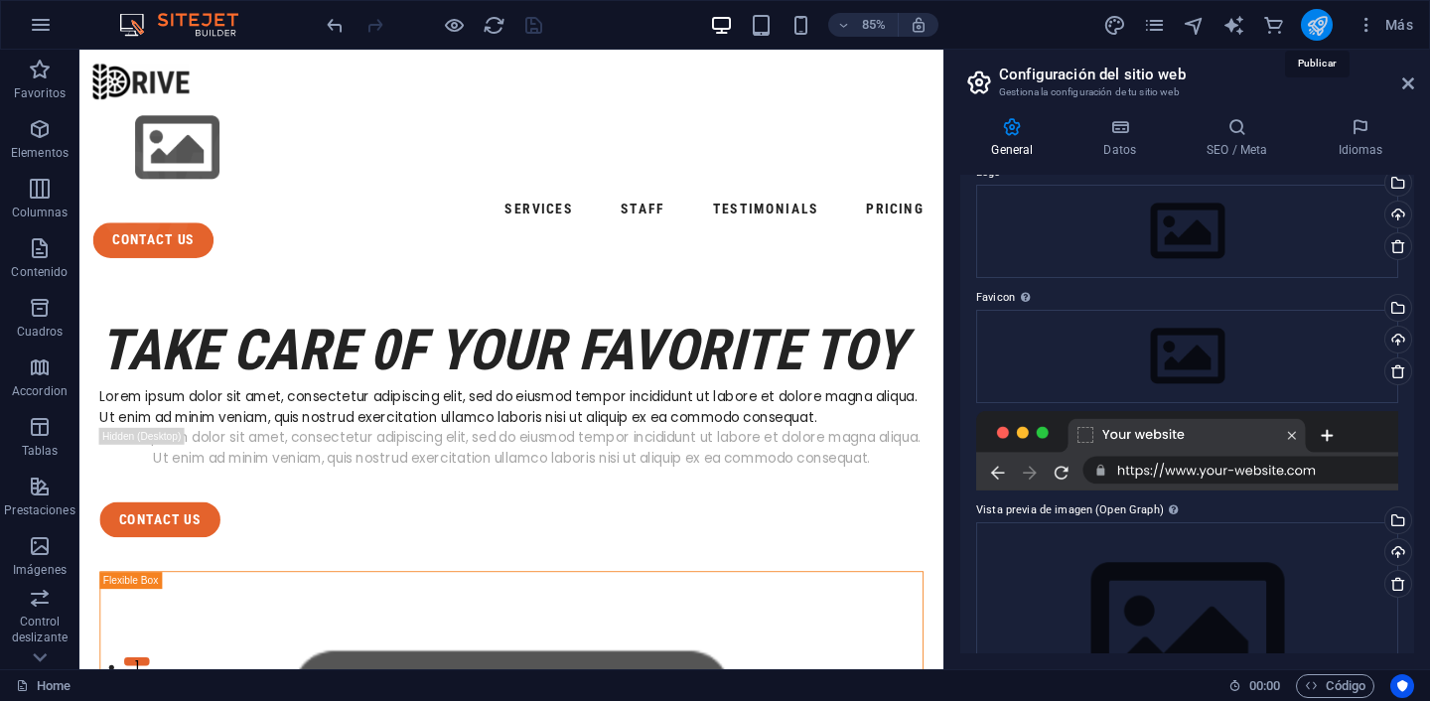
click at [1317, 26] on icon "publish" at bounding box center [1317, 25] width 23 height 23
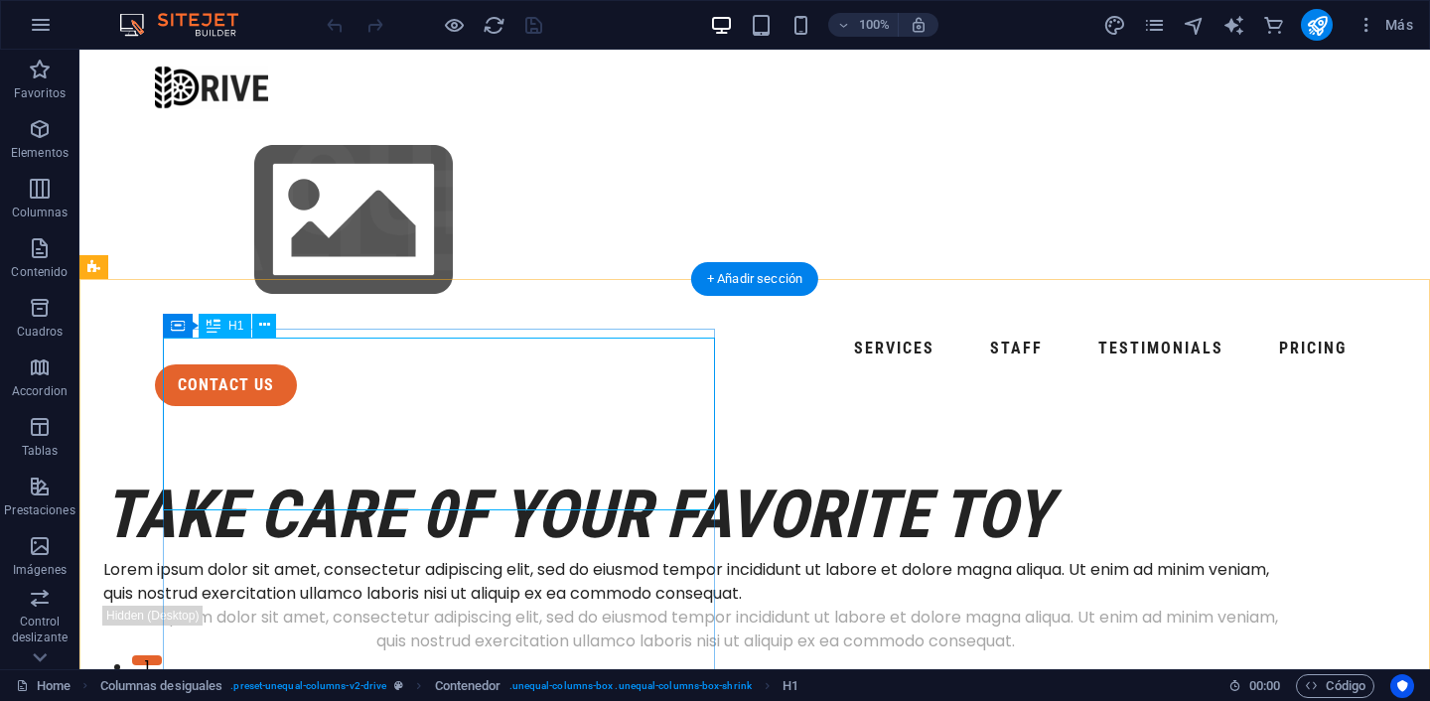
click at [524, 492] on div "take care 0f your favorite toy" at bounding box center [694, 515] width 1183 height 86
click at [534, 472] on div "take care 0f your favorite toy" at bounding box center [694, 515] width 1183 height 86
click at [557, 472] on div "take care 0f your favorite toy" at bounding box center [694, 515] width 1183 height 86
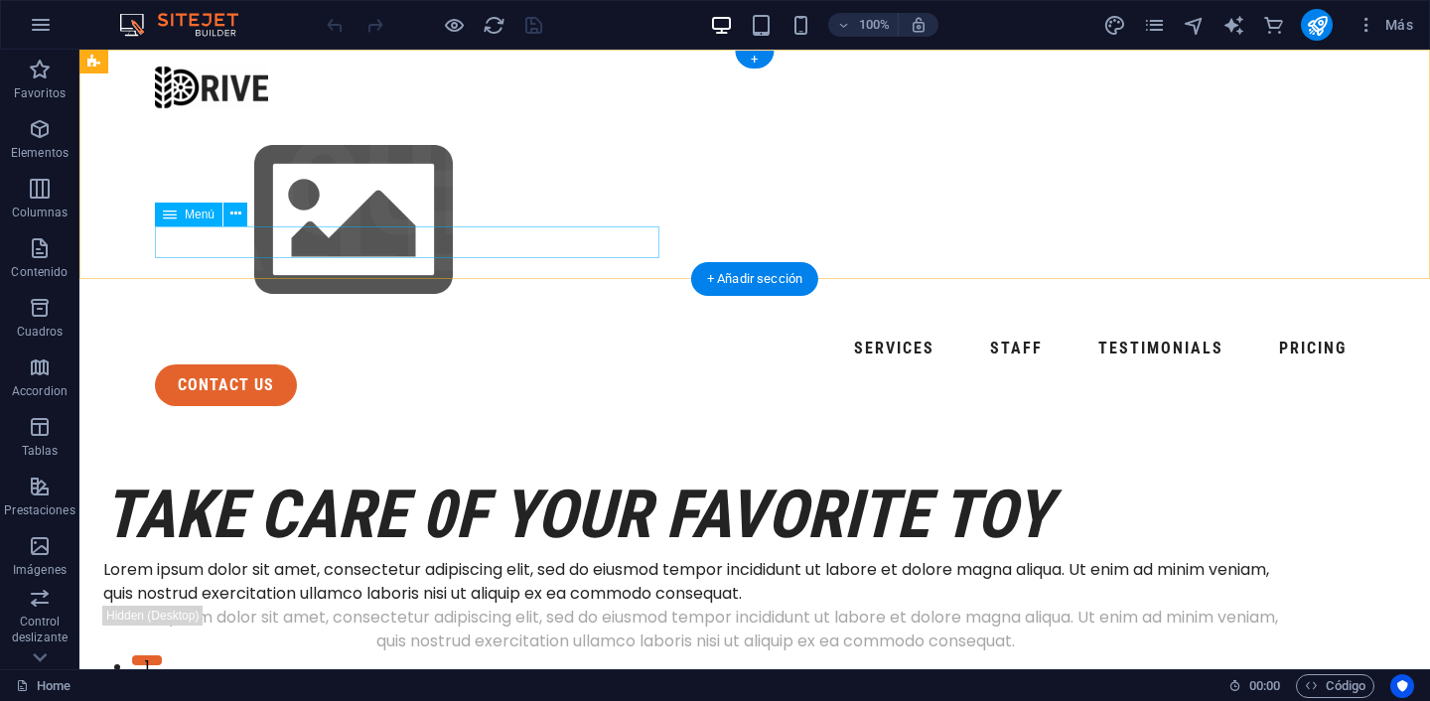
click at [209, 333] on nav "Services Staff Testimonials Pricing" at bounding box center [754, 349] width 1199 height 32
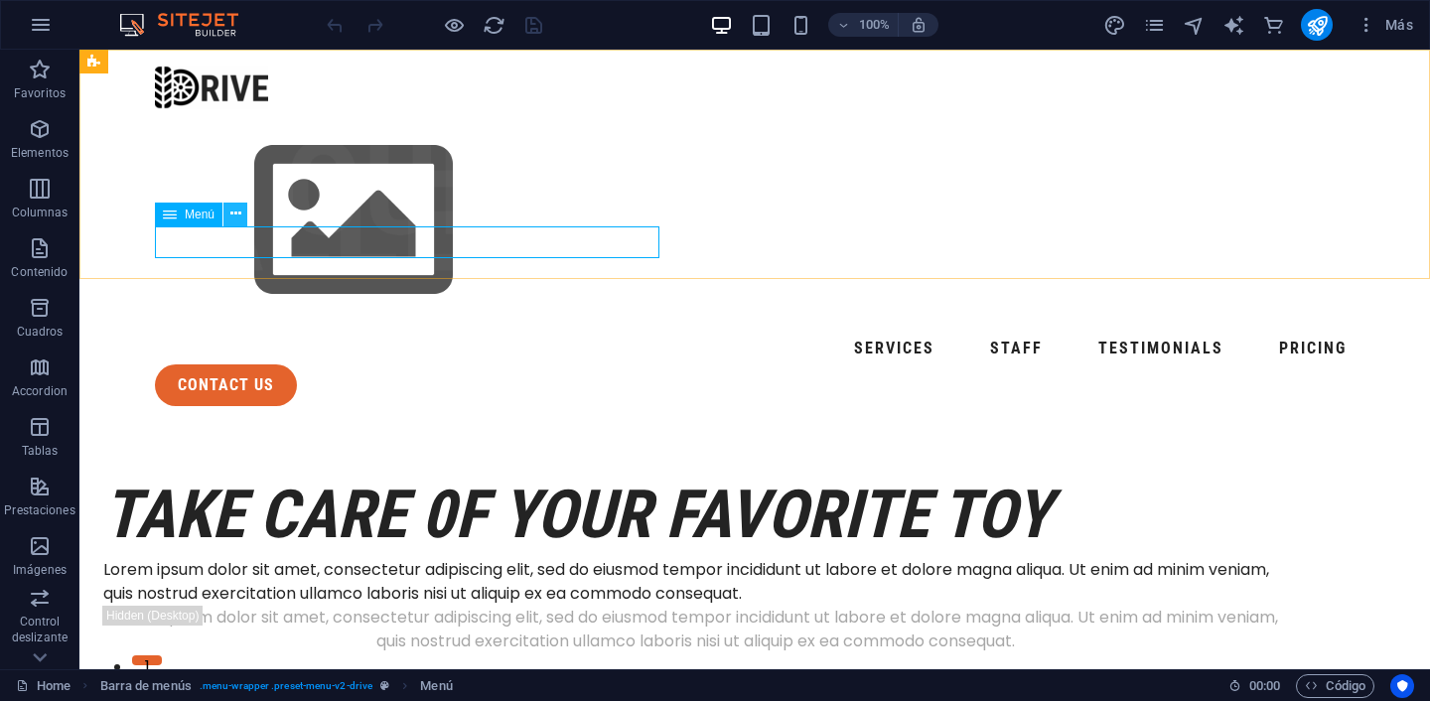
click at [233, 217] on icon at bounding box center [235, 214] width 11 height 21
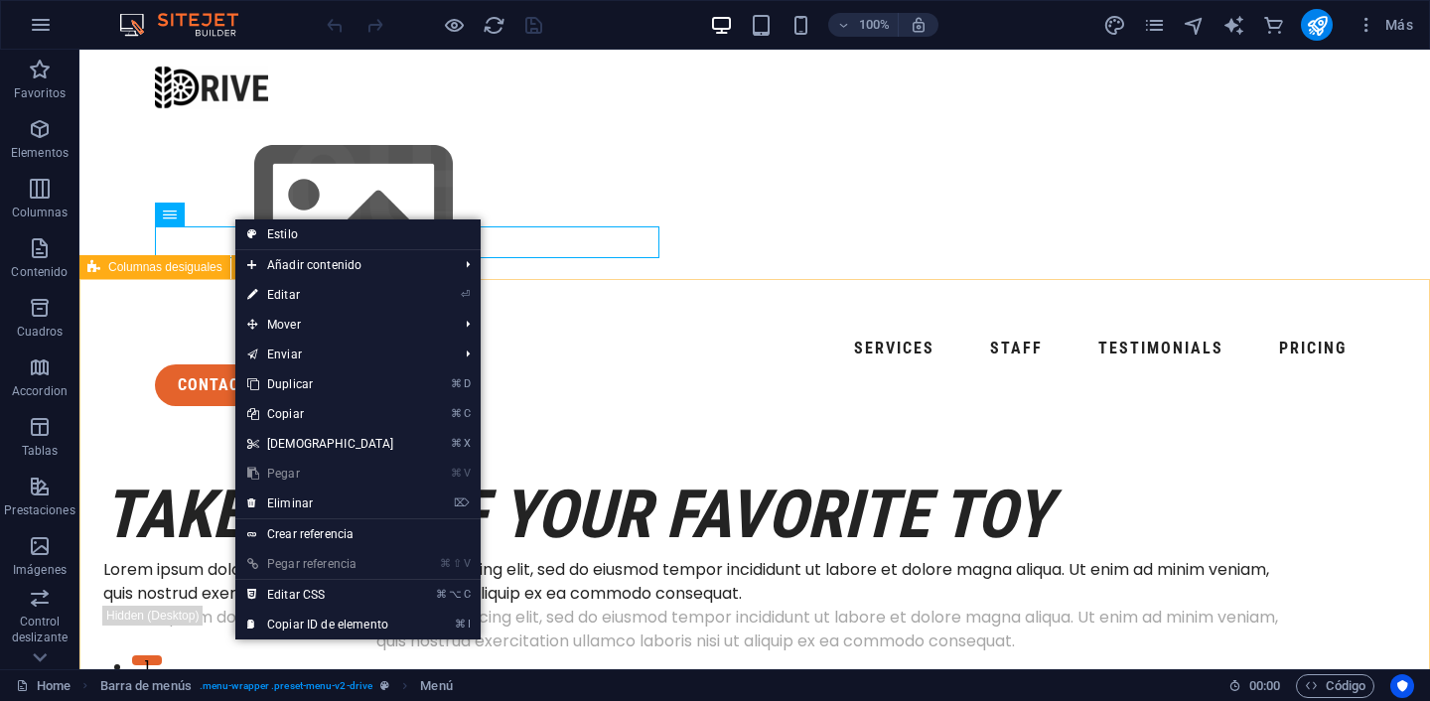
click at [160, 279] on div "Columnas desiguales" at bounding box center [185, 267] width 213 height 25
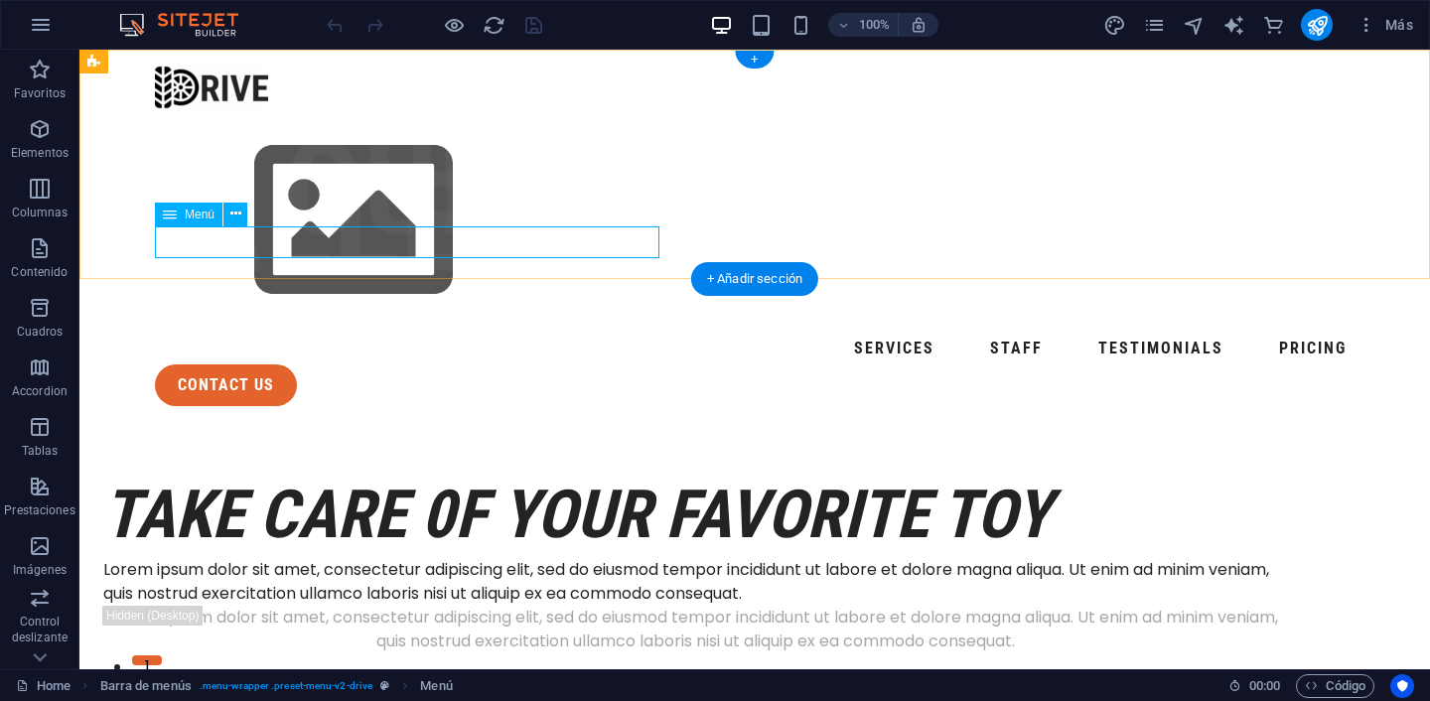
click at [206, 333] on nav "Services Staff Testimonials Pricing" at bounding box center [754, 349] width 1199 height 32
click at [1284, 364] on div "contact us" at bounding box center [754, 385] width 1199 height 42
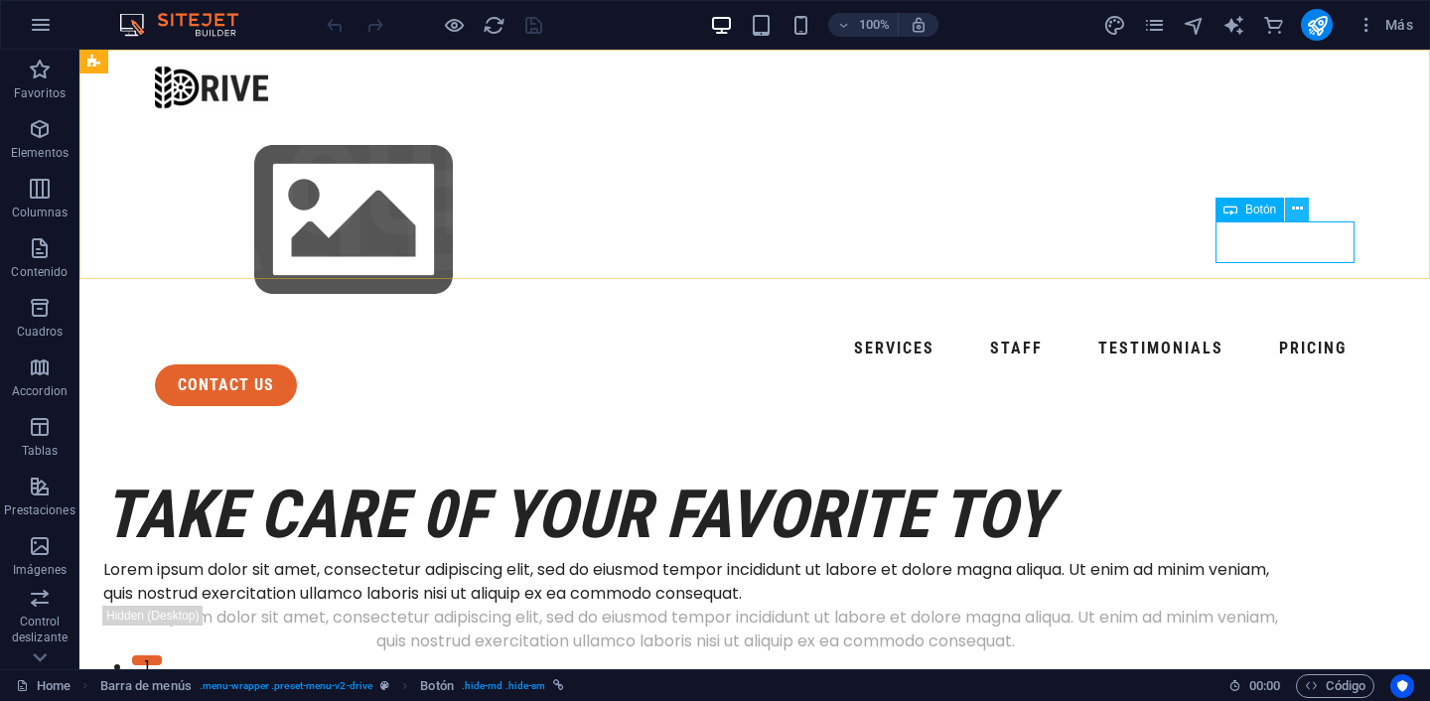
click at [1301, 215] on icon at bounding box center [1297, 209] width 11 height 21
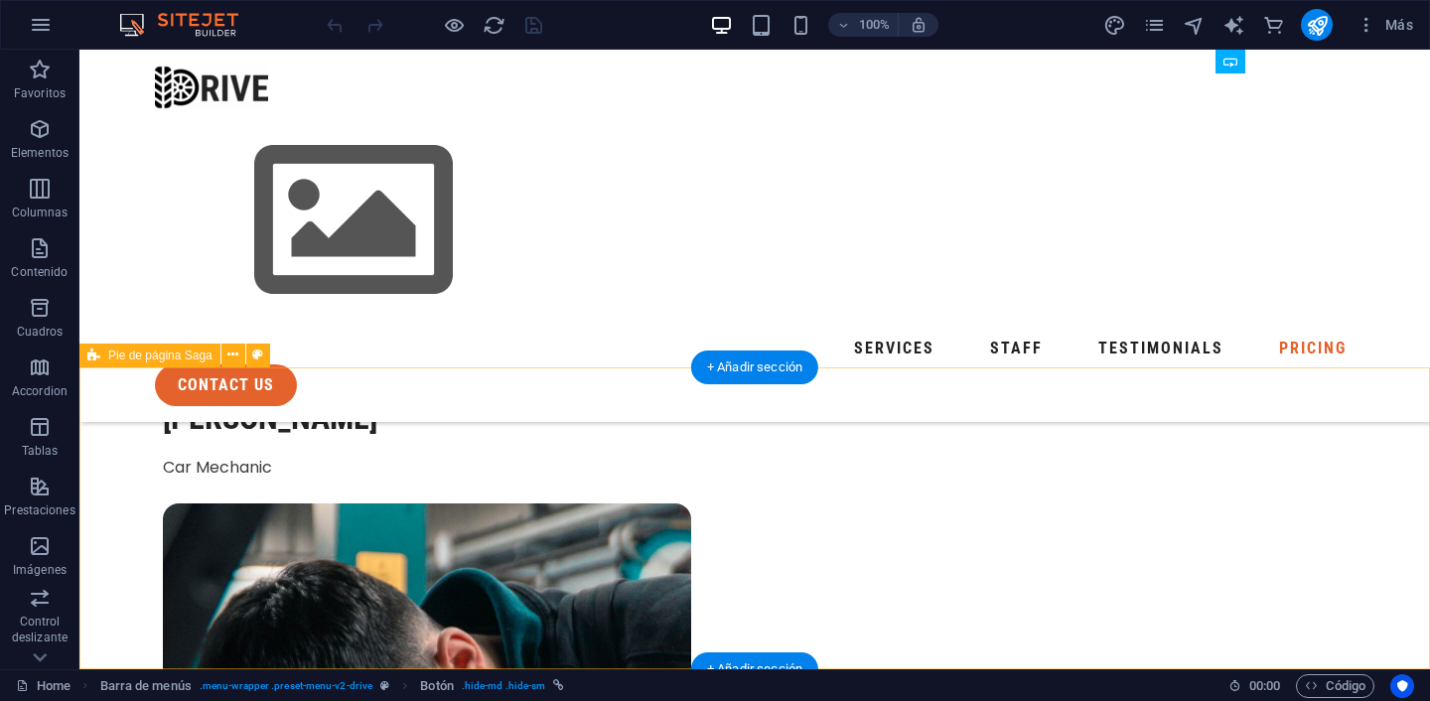
scroll to position [6878, 0]
